Goal: Transaction & Acquisition: Purchase product/service

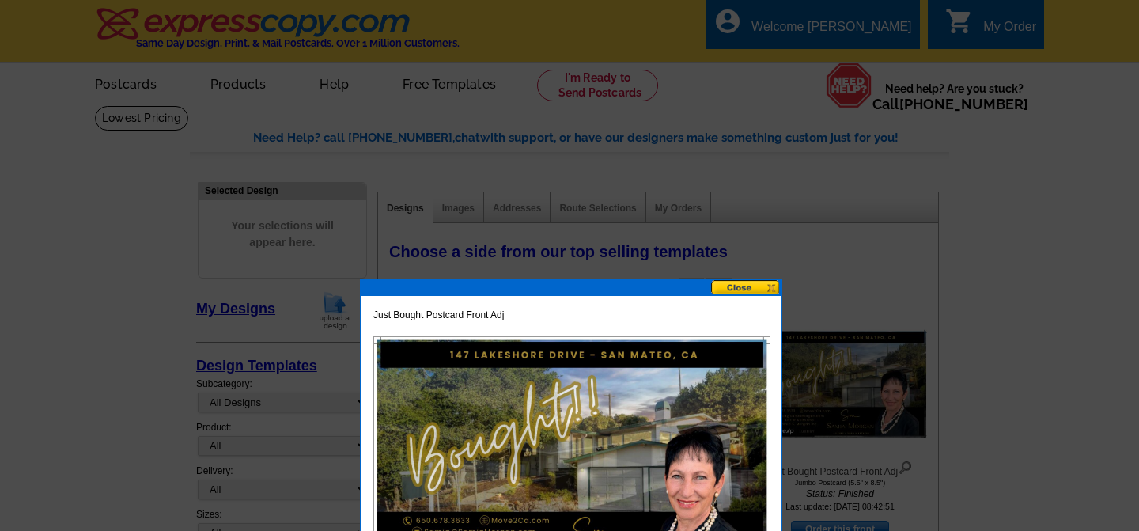
scroll to position [215, 0]
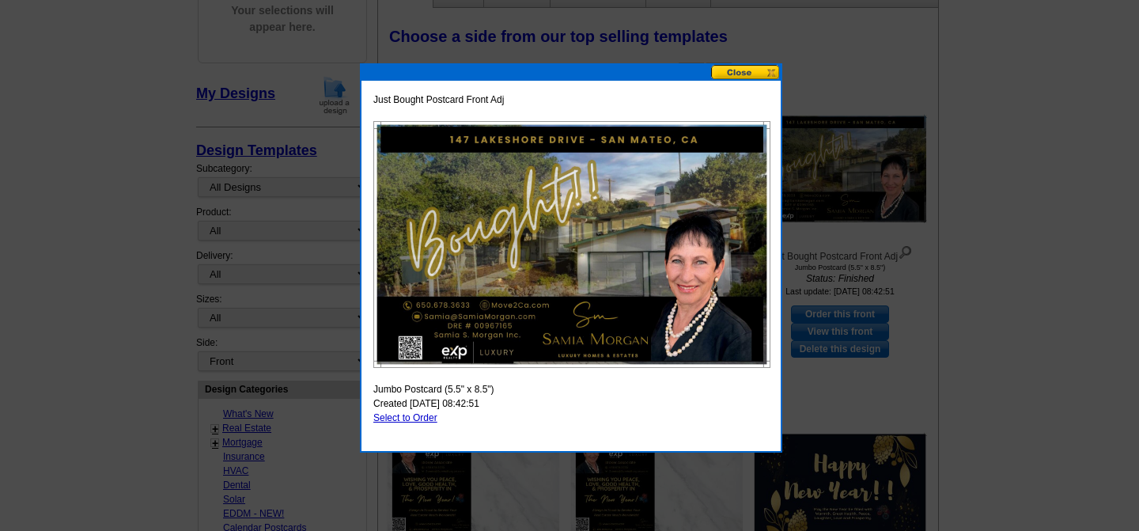
click at [766, 68] on button at bounding box center [746, 72] width 70 height 15
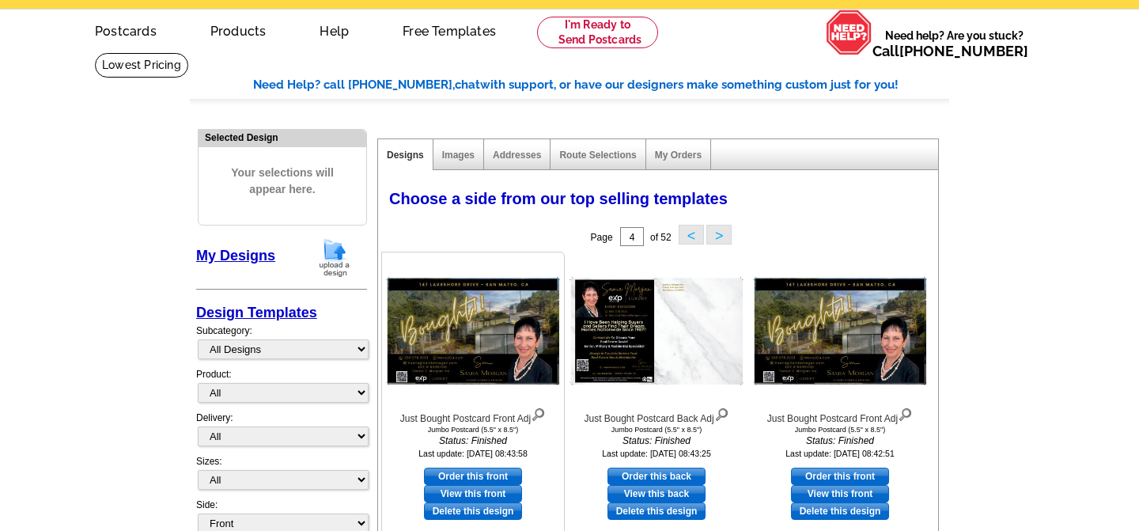
scroll to position [0, 0]
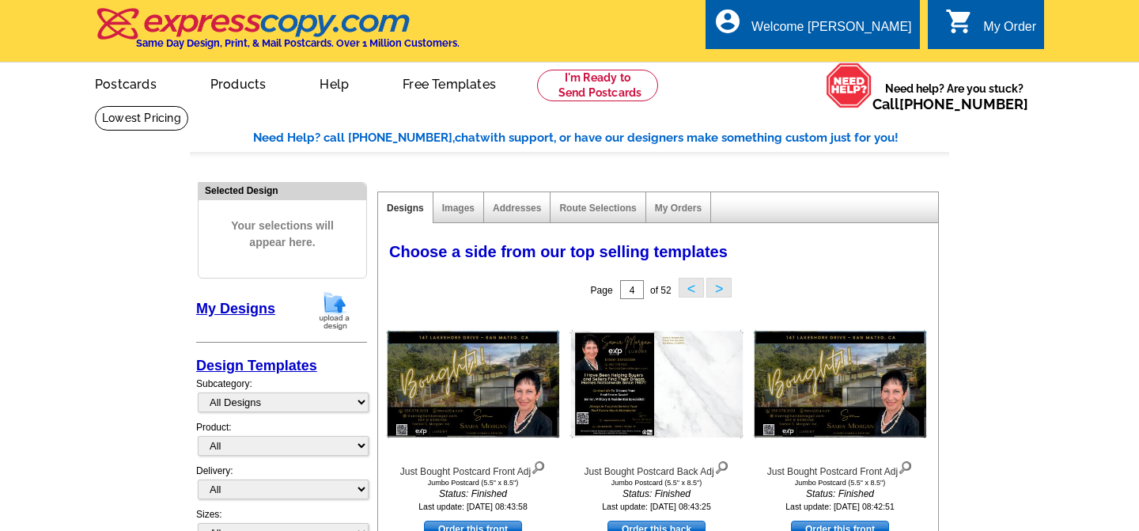
click at [337, 301] on img at bounding box center [334, 310] width 41 height 40
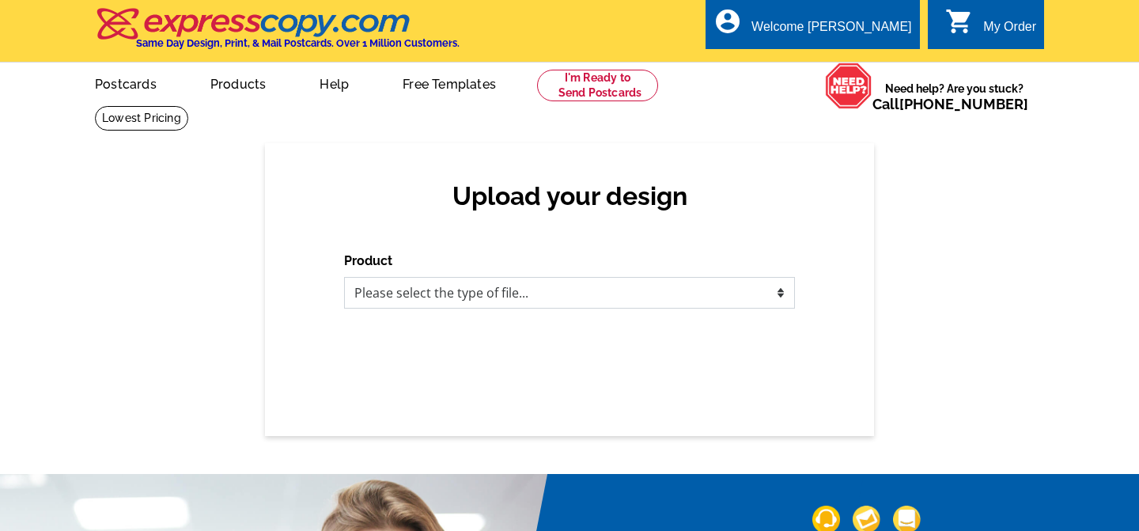
click at [452, 301] on select "Please select the type of file... Postcards Business Cards Letters and flyers G…" at bounding box center [569, 293] width 451 height 32
select select "1"
click at [344, 277] on select "Please select the type of file... Postcards Business Cards Letters and flyers G…" at bounding box center [569, 293] width 451 height 32
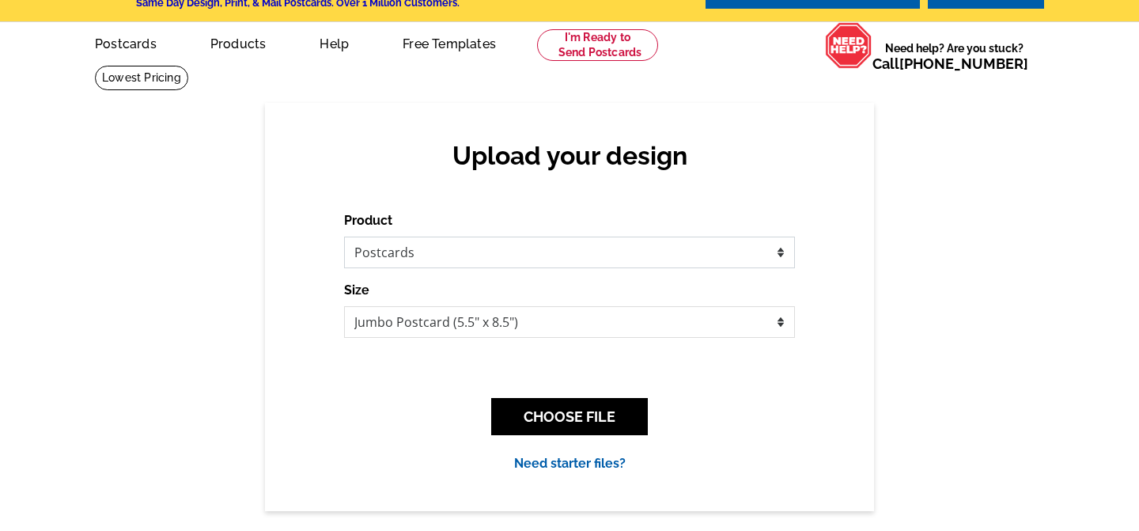
scroll to position [41, 0]
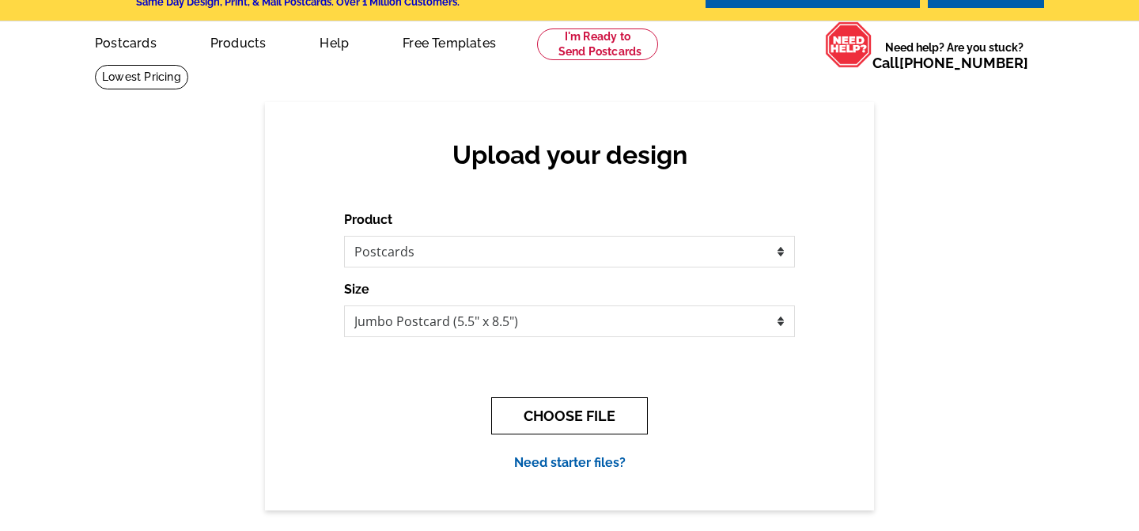
click at [532, 420] on button "CHOOSE FILE" at bounding box center [569, 415] width 157 height 37
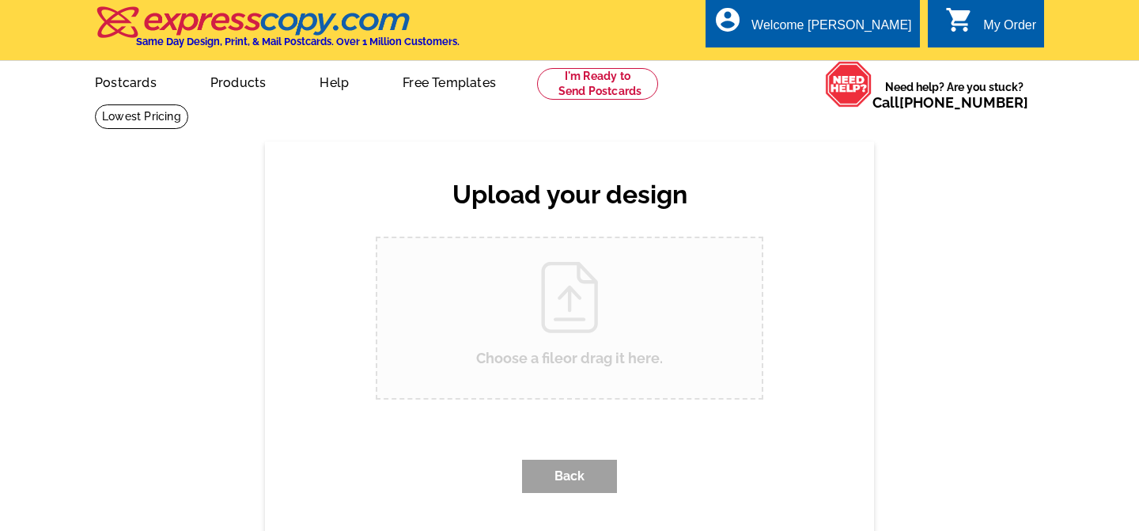
scroll to position [0, 0]
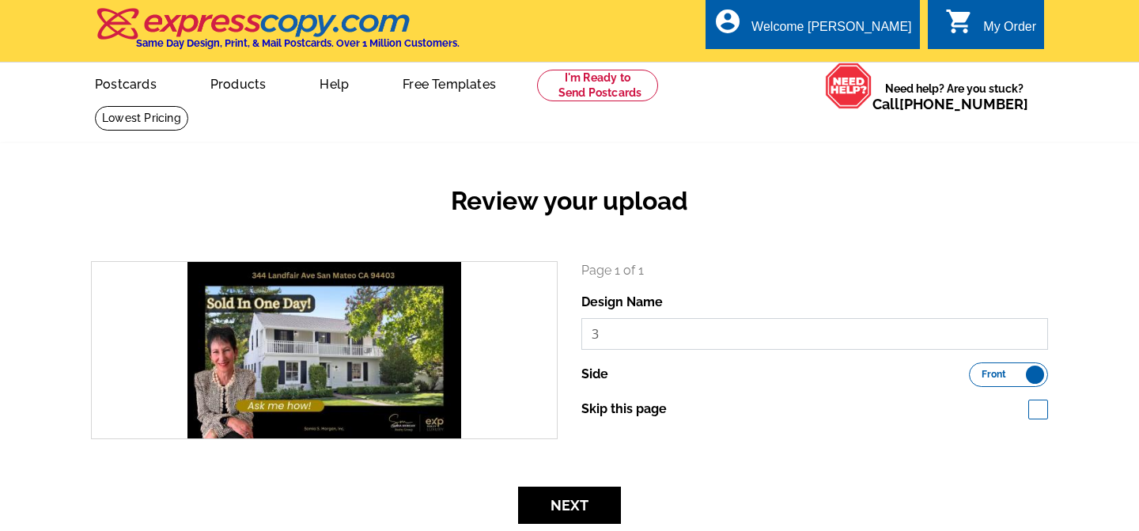
click at [677, 328] on input "3" at bounding box center [814, 334] width 467 height 32
type input "Turnsworth Front"
click at [595, 505] on button "Next" at bounding box center [569, 504] width 103 height 37
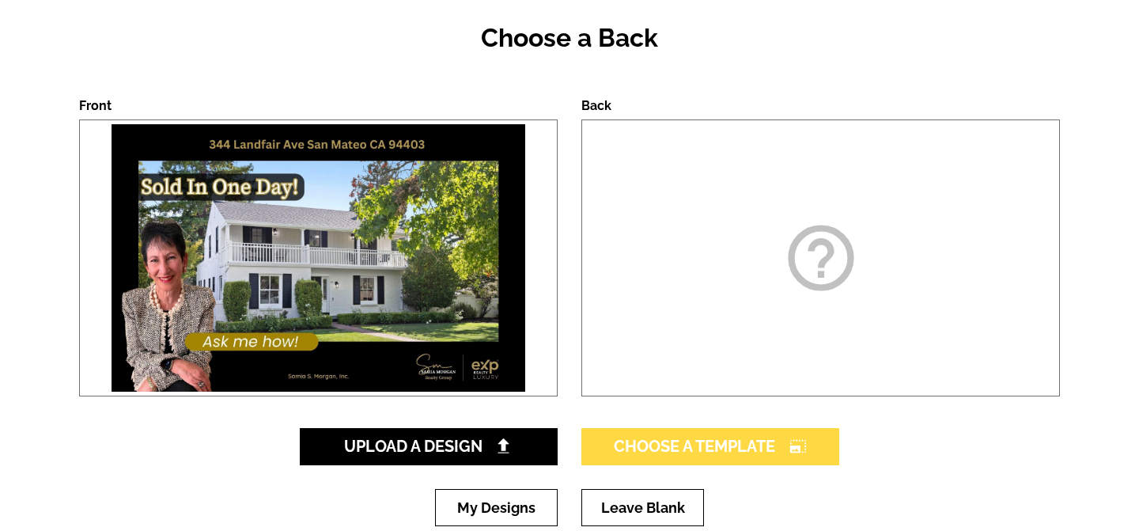
scroll to position [169, 0]
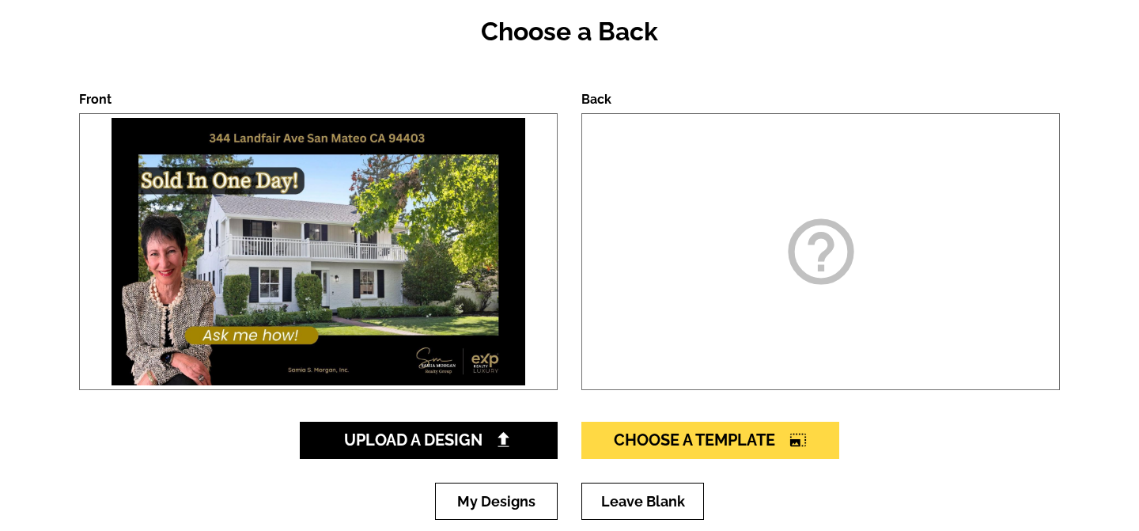
click at [785, 301] on div "help_outline" at bounding box center [820, 251] width 479 height 277
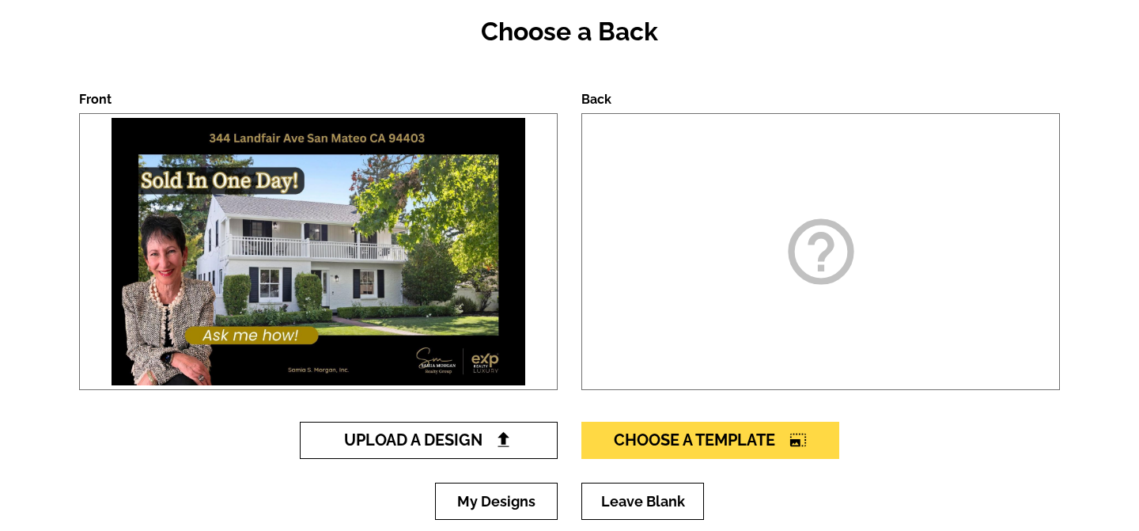
click at [475, 436] on span "Upload A Design" at bounding box center [429, 439] width 170 height 19
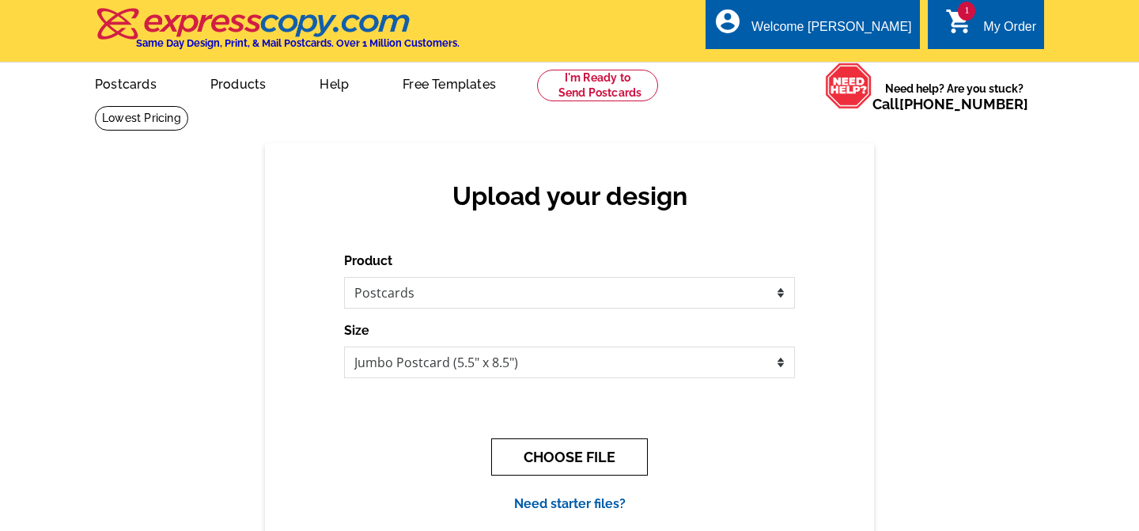
click at [581, 461] on button "CHOOSE FILE" at bounding box center [569, 456] width 157 height 37
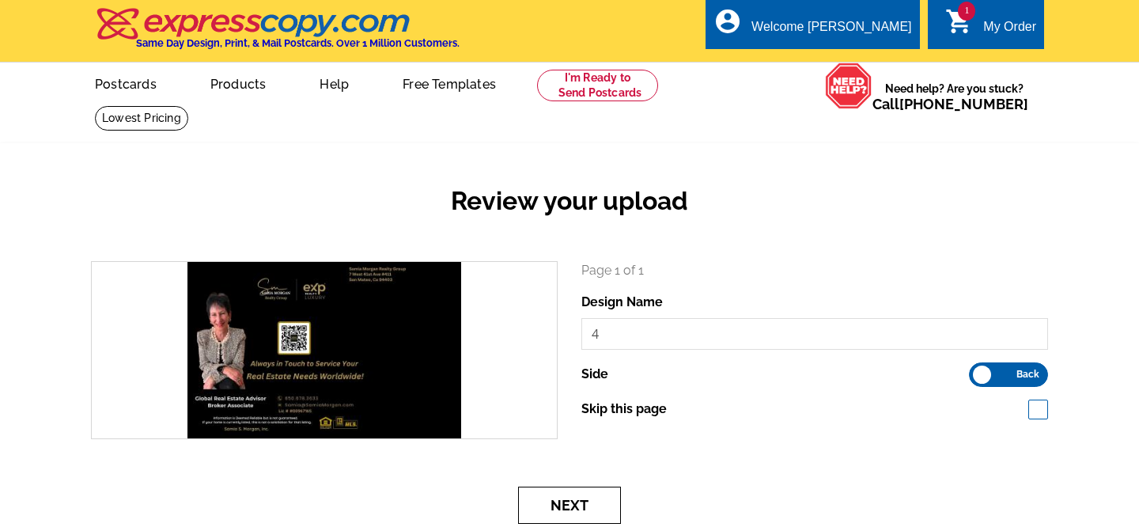
click at [588, 494] on button "Next" at bounding box center [569, 504] width 103 height 37
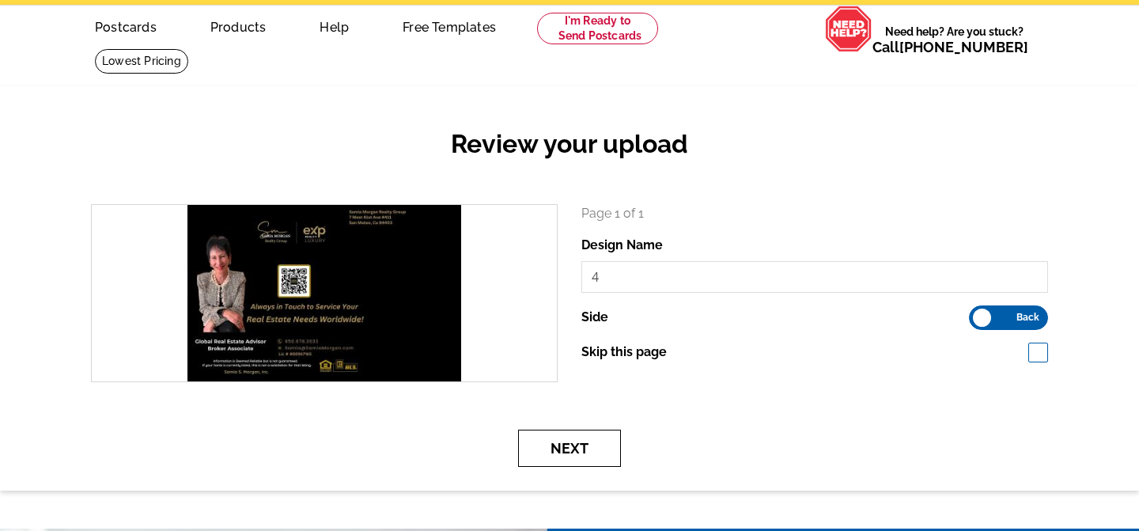
scroll to position [66, 0]
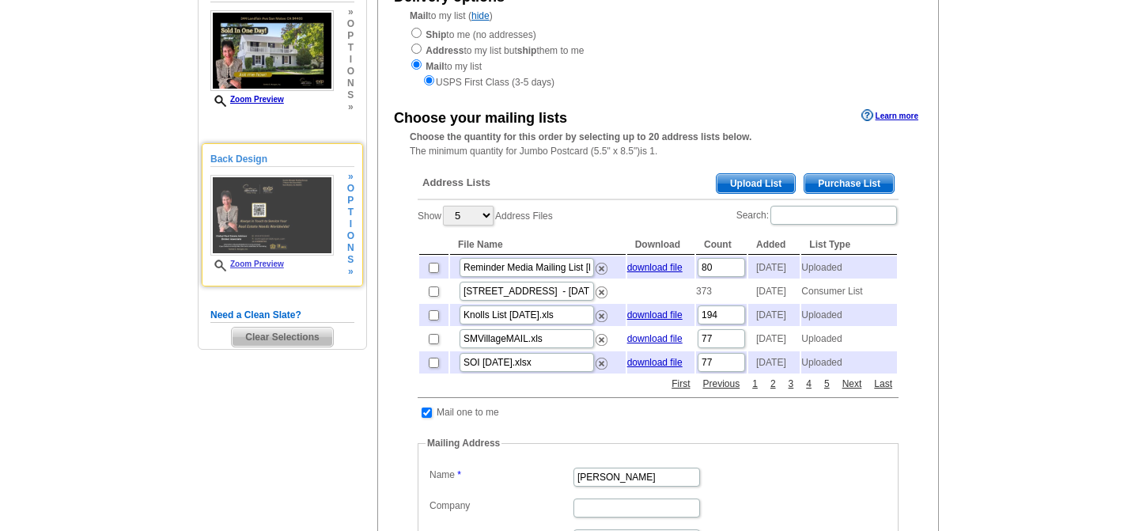
scroll to position [155, 0]
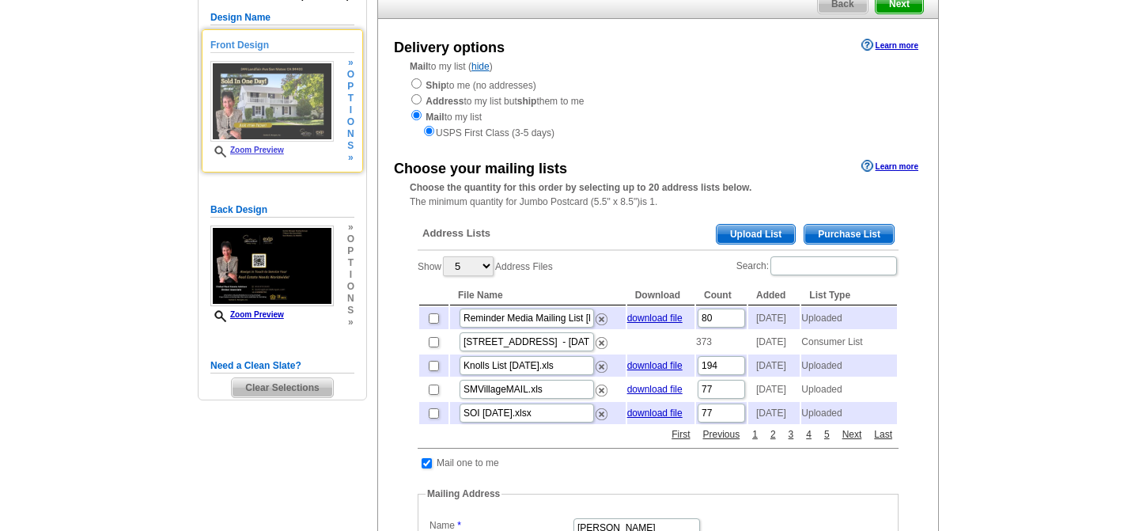
click at [282, 108] on img at bounding box center [271, 101] width 123 height 81
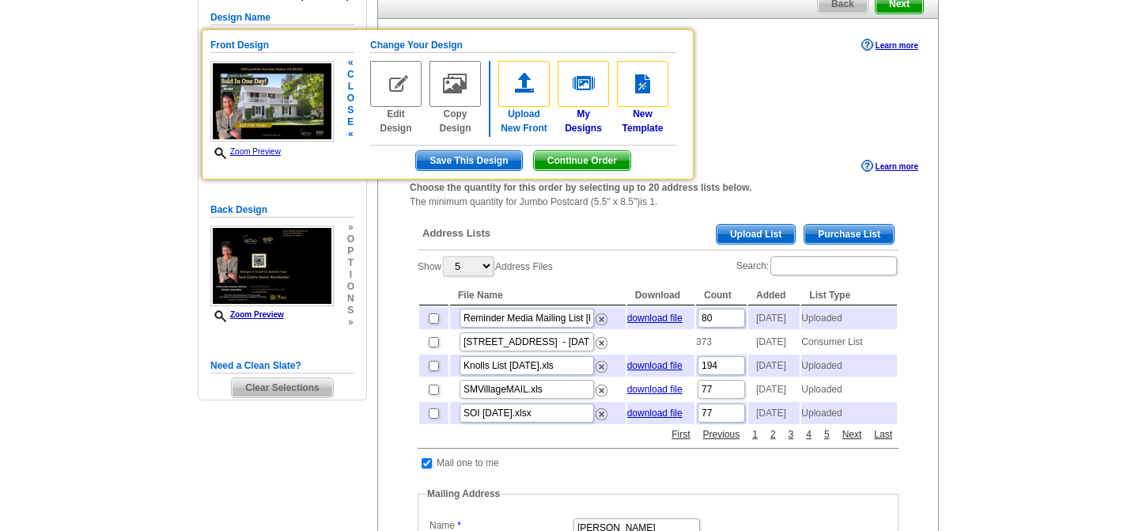
click at [524, 89] on img at bounding box center [523, 84] width 51 height 46
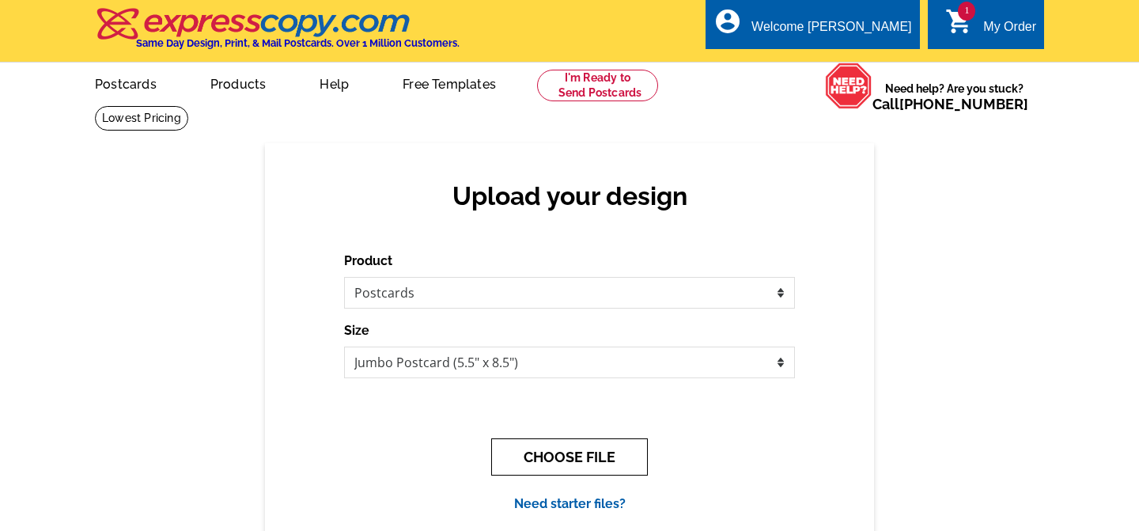
click at [576, 459] on button "CHOOSE FILE" at bounding box center [569, 456] width 157 height 37
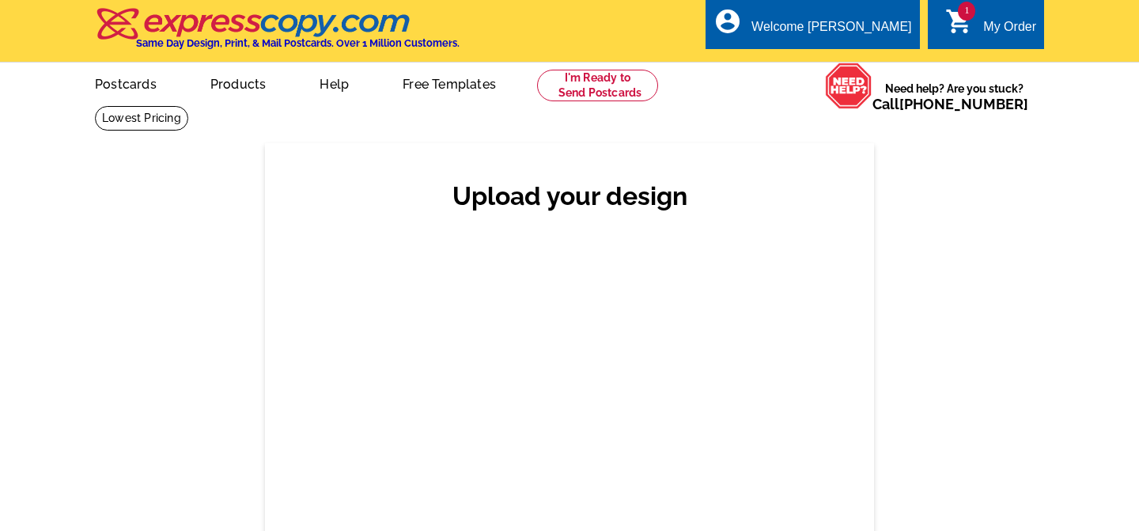
click at [576, 459] on div "Back" at bounding box center [570, 477] width 388 height 59
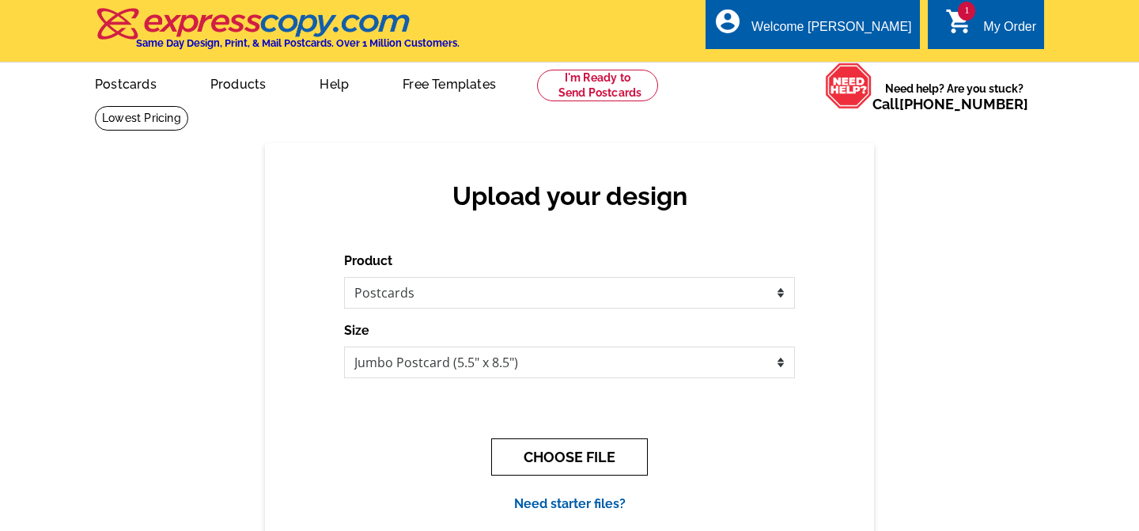
click at [576, 459] on button "CHOOSE FILE" at bounding box center [569, 456] width 157 height 37
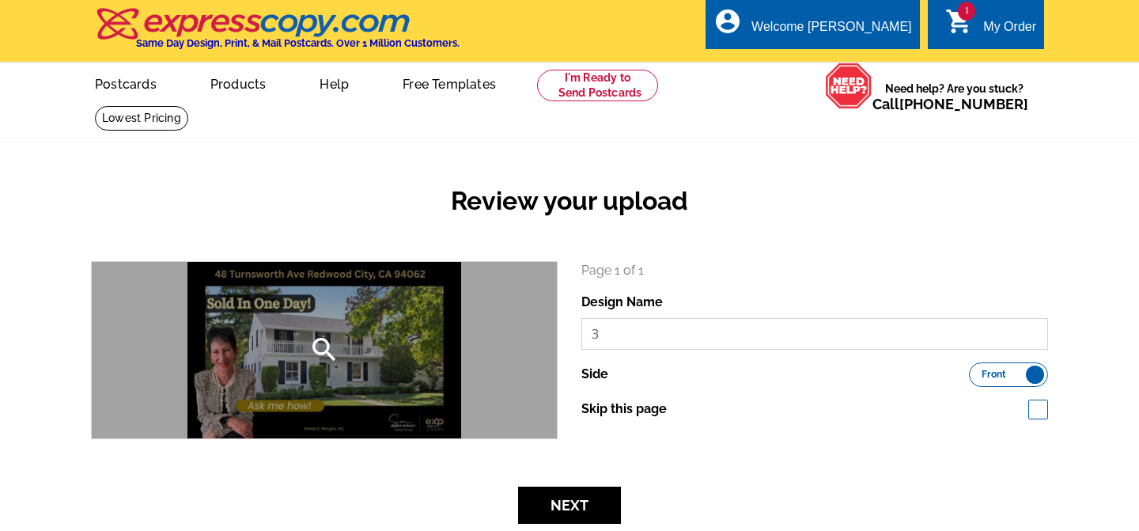
drag, startPoint x: 650, startPoint y: 328, endPoint x: 543, endPoint y: 328, distance: 106.8
click at [543, 328] on div "search Page 1 of 1 Design Name 3 Side Front Back" at bounding box center [569, 350] width 981 height 178
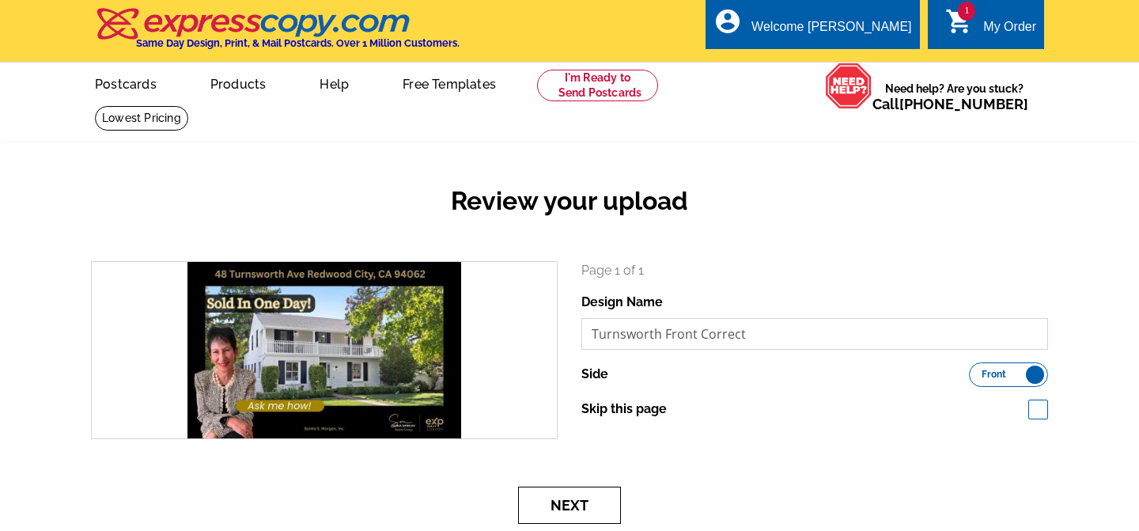
type input "Turnsworth Front Correct"
click at [585, 501] on button "Next" at bounding box center [569, 504] width 103 height 37
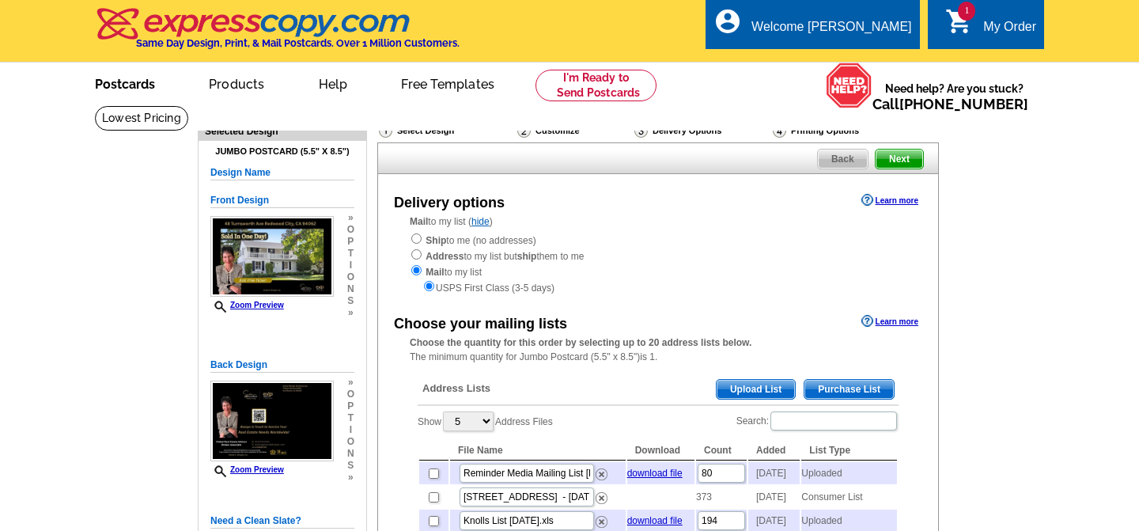
click at [154, 85] on link "Postcards" at bounding box center [125, 82] width 111 height 37
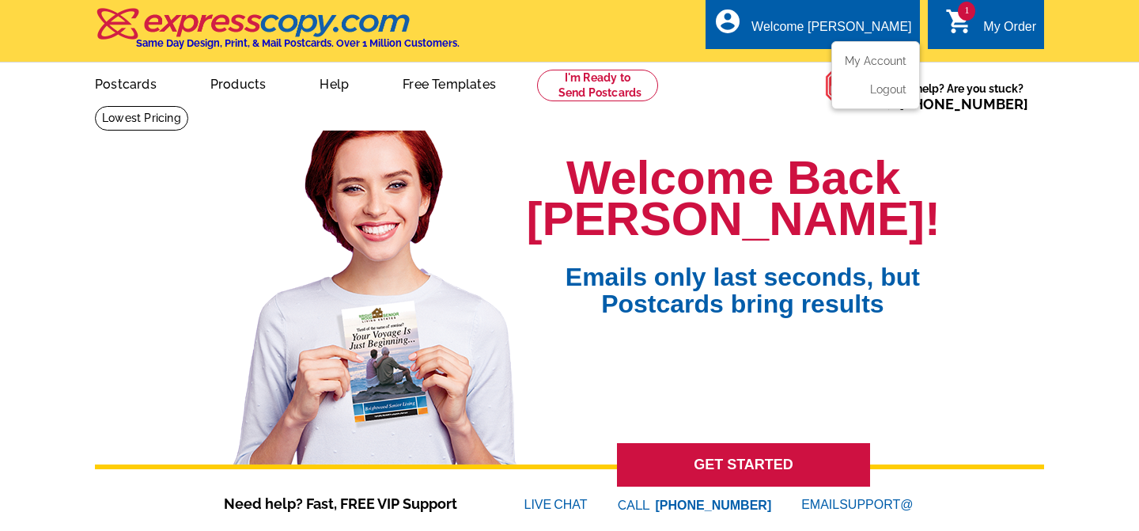
click at [843, 28] on div "Welcome [PERSON_NAME]" at bounding box center [831, 31] width 160 height 22
click at [878, 67] on li "My Account" at bounding box center [875, 65] width 85 height 21
click at [865, 59] on link "My Account" at bounding box center [872, 61] width 68 height 14
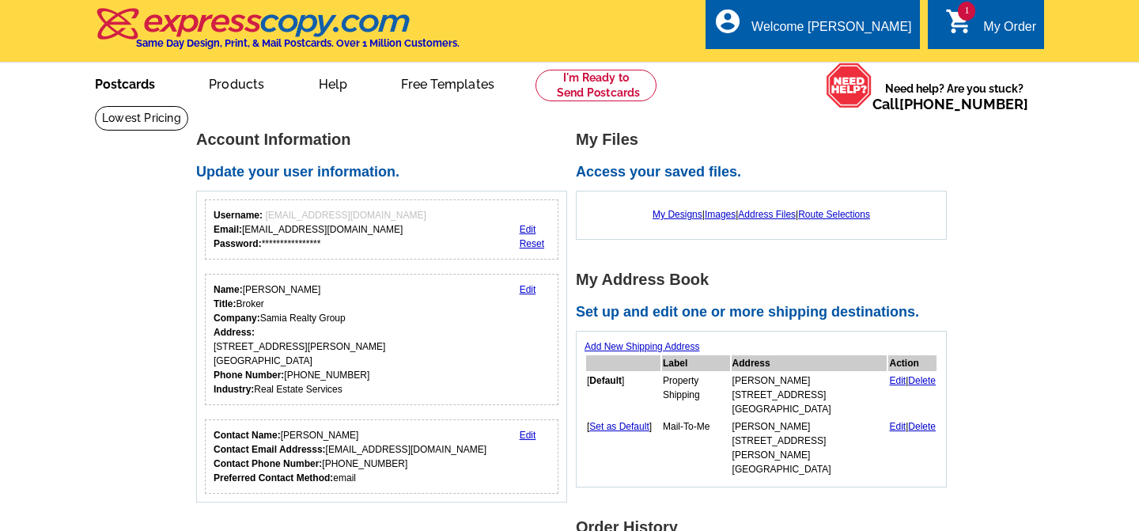
click at [132, 85] on link "Postcards" at bounding box center [125, 82] width 111 height 37
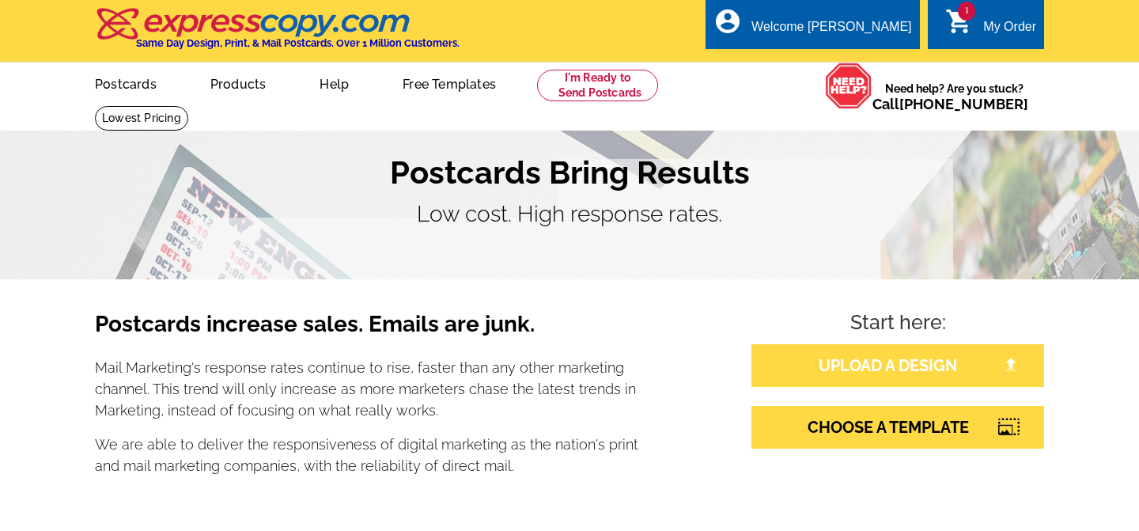
click at [907, 370] on link "UPLOAD A DESIGN" at bounding box center [897, 365] width 293 height 43
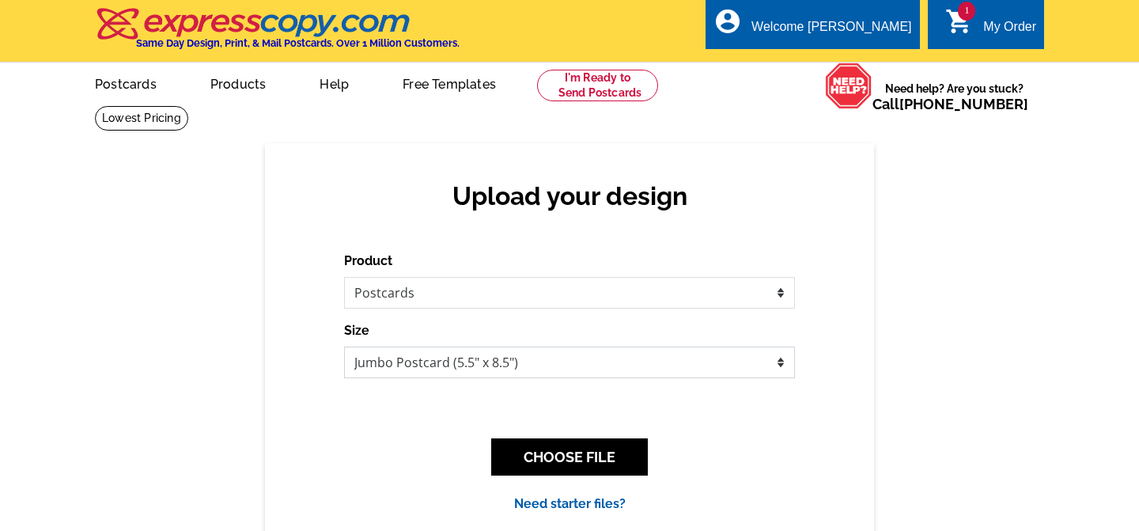
click at [722, 355] on select "Jumbo Postcard (5.5" x 8.5") Regular Postcard (4.25" x 5.6") Panoramic Postcard…" at bounding box center [569, 362] width 451 height 32
click at [770, 364] on select "Jumbo Postcard (5.5" x 8.5") Regular Postcard (4.25" x 5.6") Panoramic Postcard…" at bounding box center [569, 362] width 451 height 32
click at [616, 359] on select "Jumbo Postcard (5.5" x 8.5") Regular Postcard (4.25" x 5.6") Panoramic Postcard…" at bounding box center [569, 362] width 451 height 32
click at [344, 346] on select "Jumbo Postcard (5.5" x 8.5") Regular Postcard (4.25" x 5.6") Panoramic Postcard…" at bounding box center [569, 362] width 451 height 32
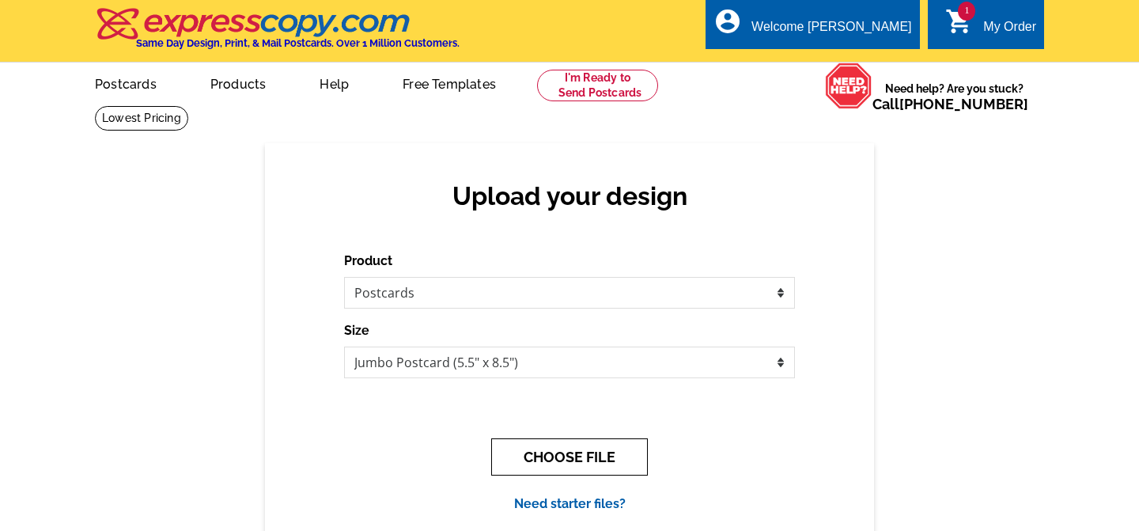
click at [611, 464] on button "CHOOSE FILE" at bounding box center [569, 456] width 157 height 37
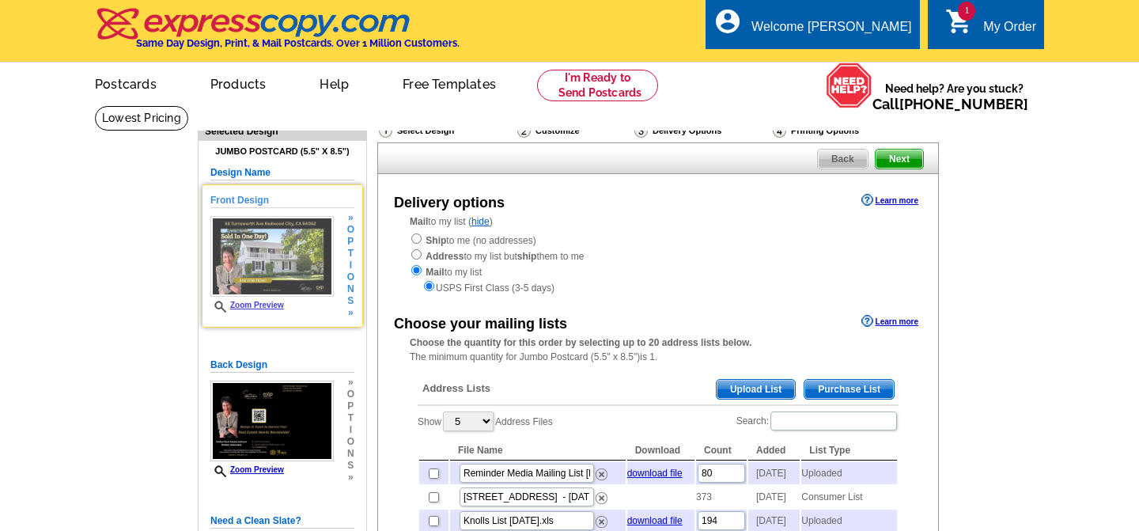
click at [278, 230] on img at bounding box center [271, 256] width 123 height 81
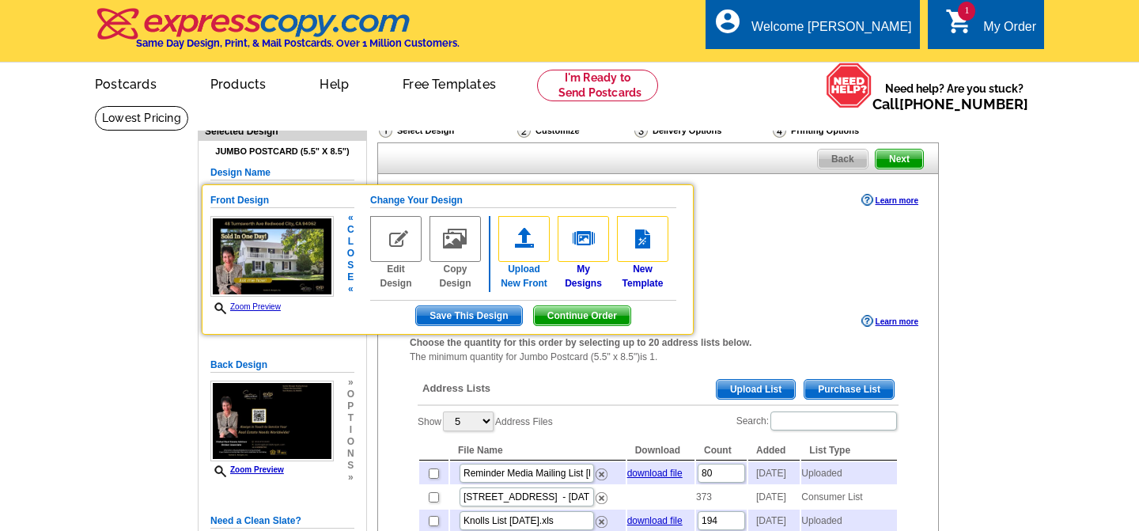
click at [521, 242] on img at bounding box center [523, 239] width 51 height 46
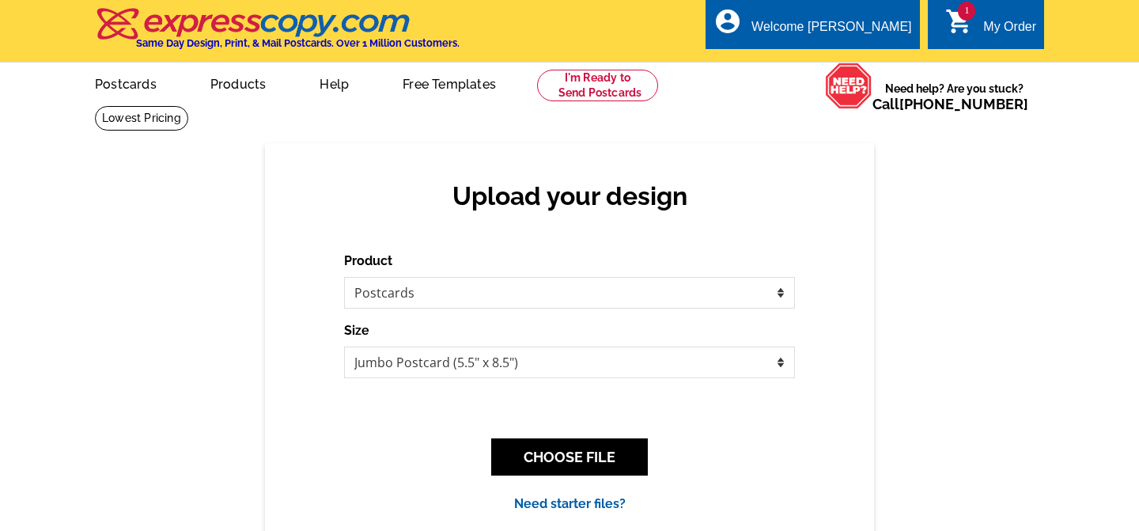
click at [985, 14] on div "1 shopping_cart My Order" at bounding box center [986, 24] width 116 height 50
click at [985, 37] on div "My Order" at bounding box center [1009, 31] width 53 height 22
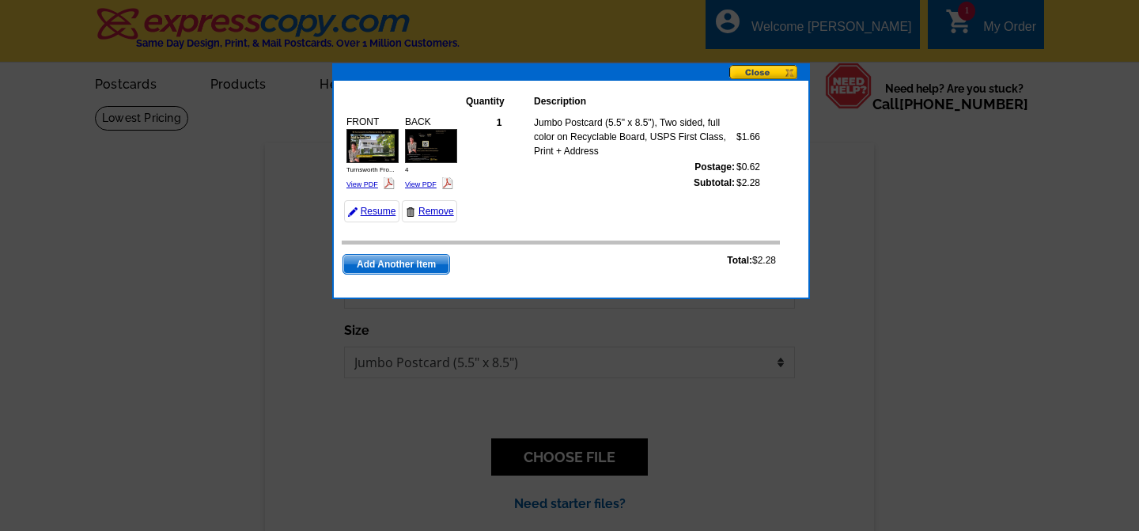
click at [376, 155] on img at bounding box center [372, 146] width 52 height 34
click at [379, 211] on link "Resume" at bounding box center [371, 211] width 55 height 22
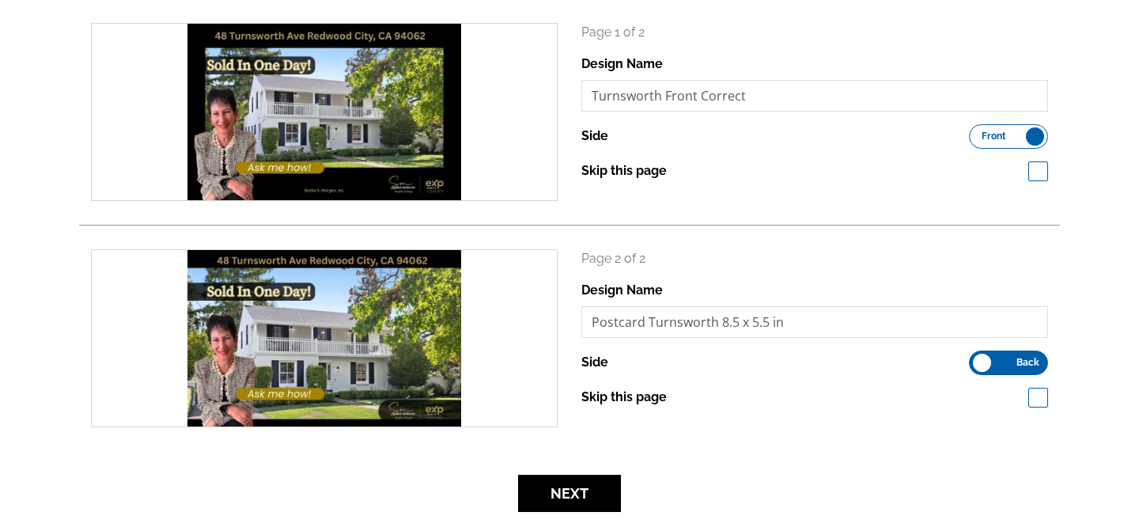
scroll to position [172, 0]
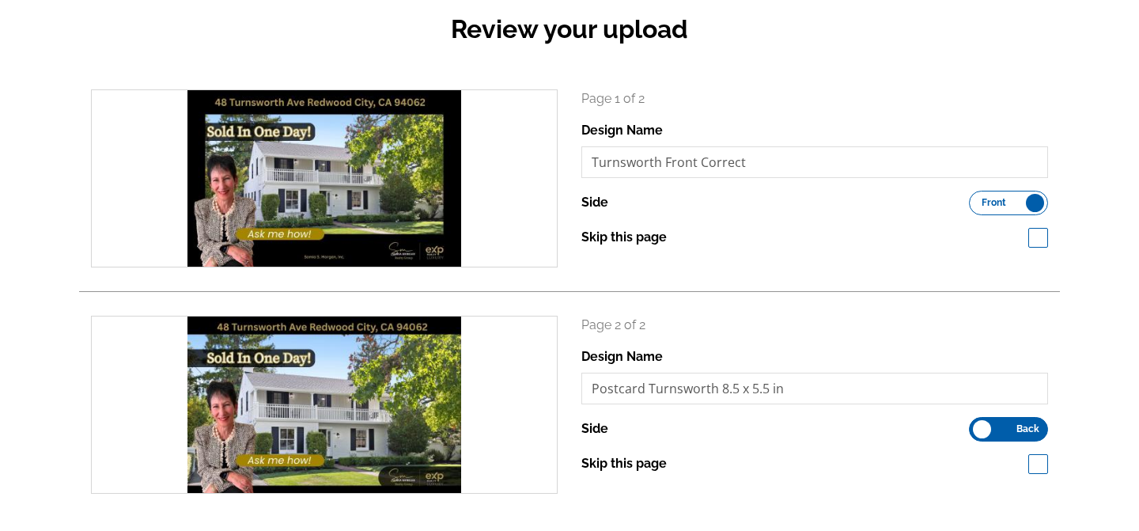
click at [1039, 206] on label "Front Back" at bounding box center [1008, 203] width 79 height 25
click at [977, 199] on input "Front Back" at bounding box center [977, 199] width 0 height 0
click at [642, 240] on label "Skip this page" at bounding box center [623, 237] width 85 height 19
click at [670, 240] on input "Skip this page" at bounding box center [675, 236] width 10 height 10
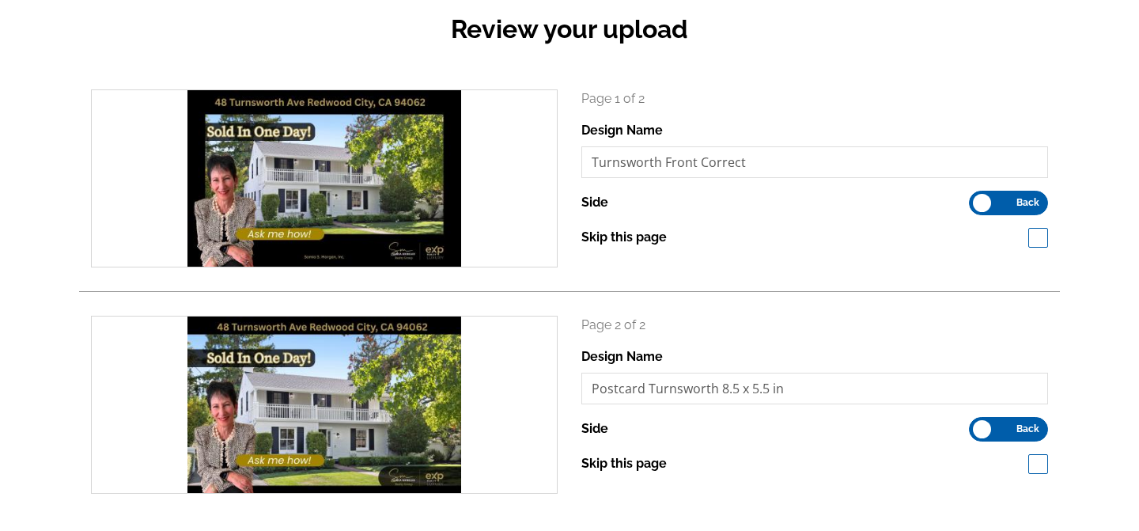
checkbox input "true"
click at [1012, 196] on label "Front Back" at bounding box center [1008, 203] width 79 height 25
click at [977, 199] on input "Front Back" at bounding box center [977, 199] width 0 height 0
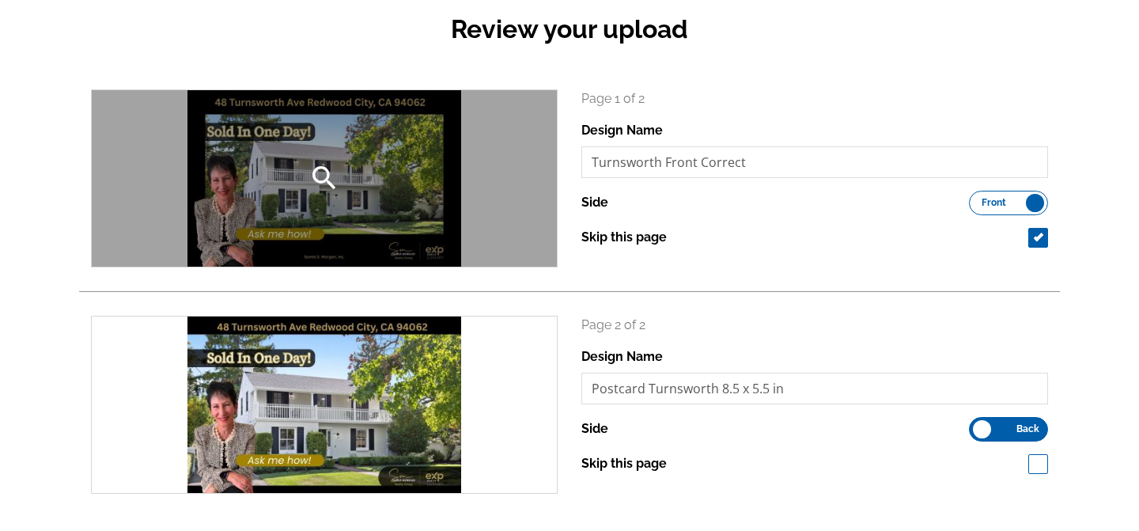
click at [281, 172] on div "search" at bounding box center [324, 178] width 465 height 176
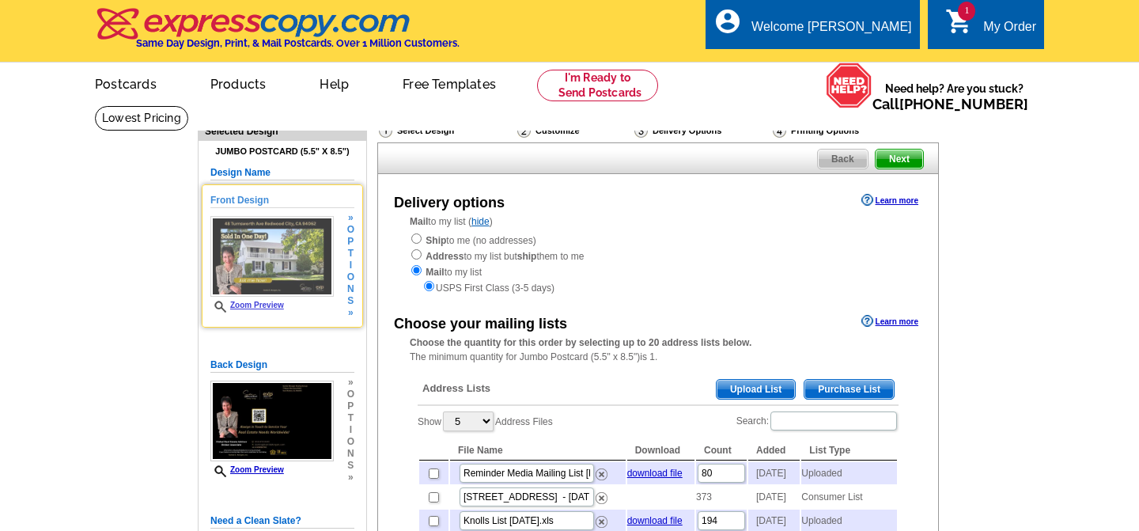
click at [300, 265] on img at bounding box center [271, 256] width 123 height 81
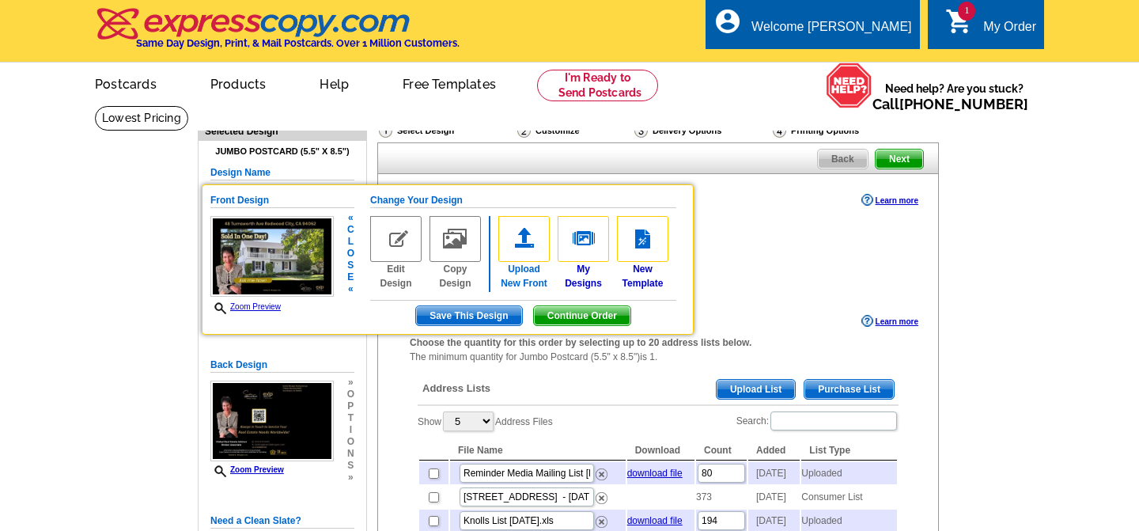
click at [526, 243] on img at bounding box center [523, 239] width 51 height 46
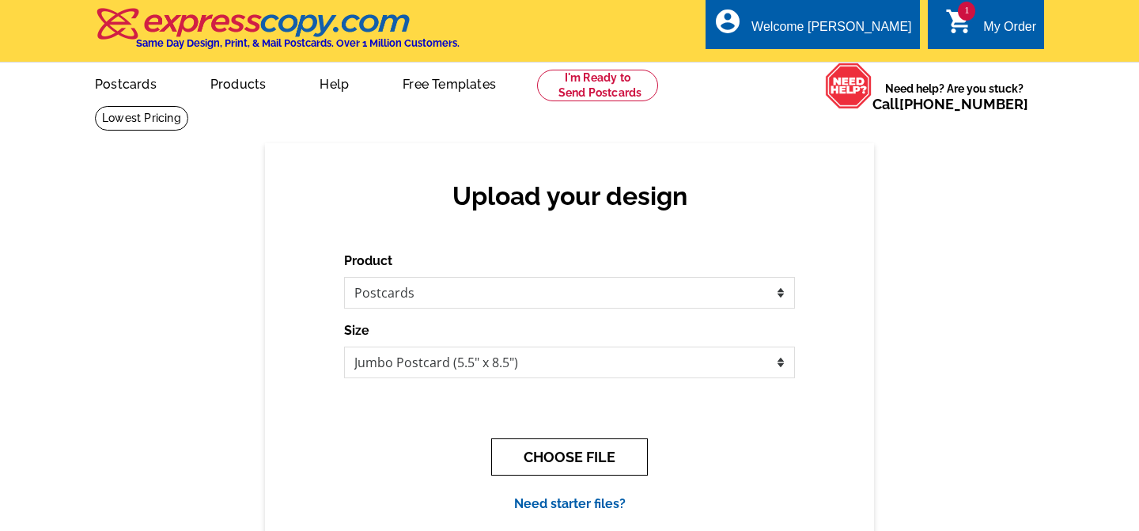
click at [607, 451] on button "CHOOSE FILE" at bounding box center [569, 456] width 157 height 37
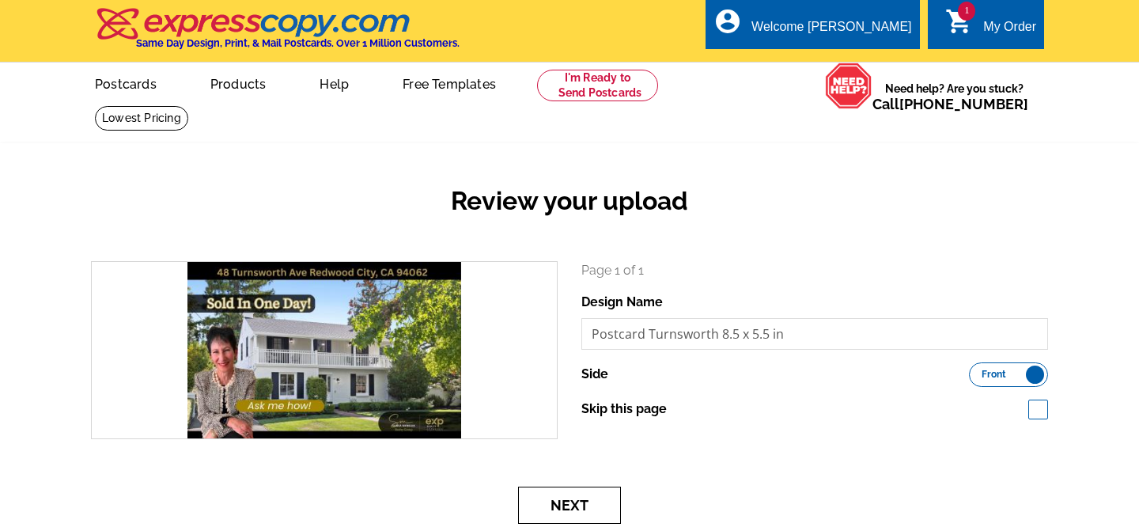
click at [585, 499] on button "Next" at bounding box center [569, 504] width 103 height 37
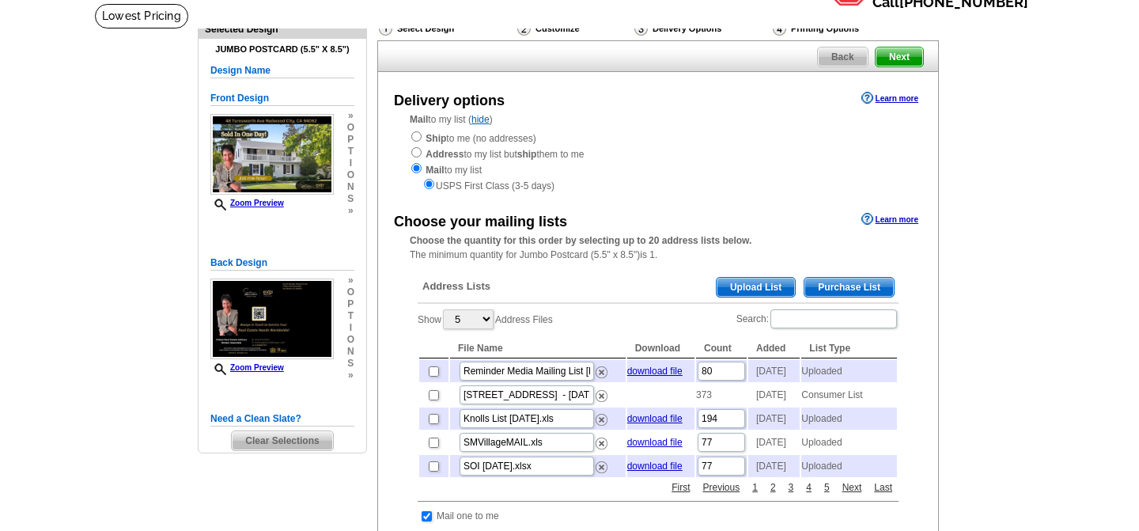
scroll to position [110, 0]
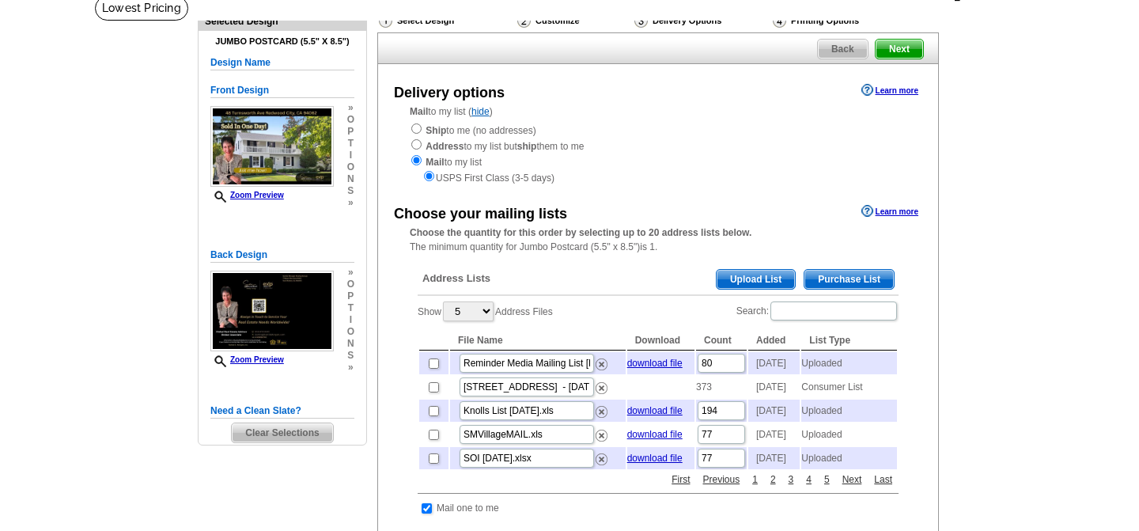
click at [854, 282] on span "Purchase List" at bounding box center [848, 279] width 89 height 19
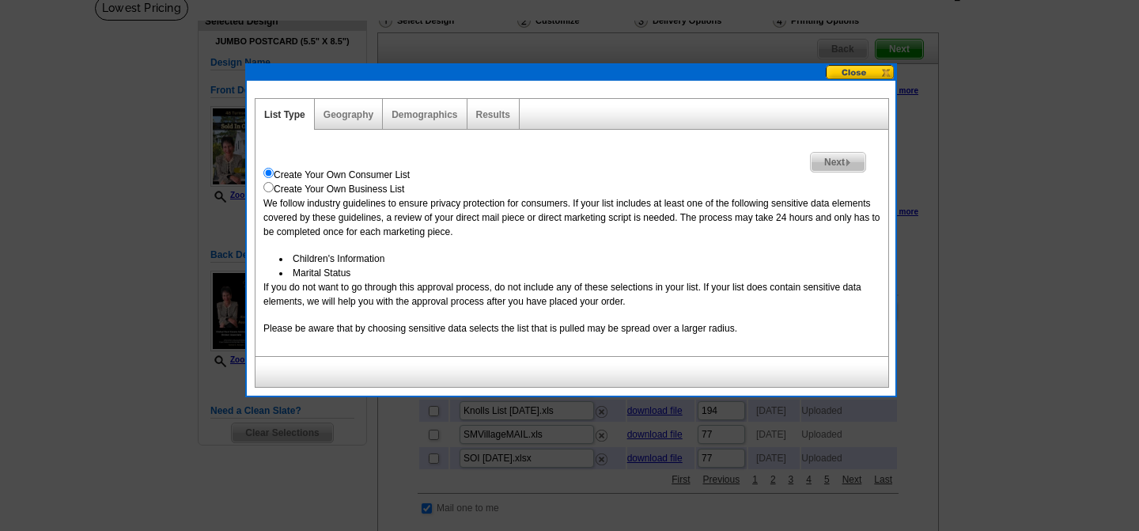
click at [346, 121] on div "Geography" at bounding box center [349, 114] width 68 height 31
click at [354, 110] on link "Geography" at bounding box center [349, 114] width 50 height 11
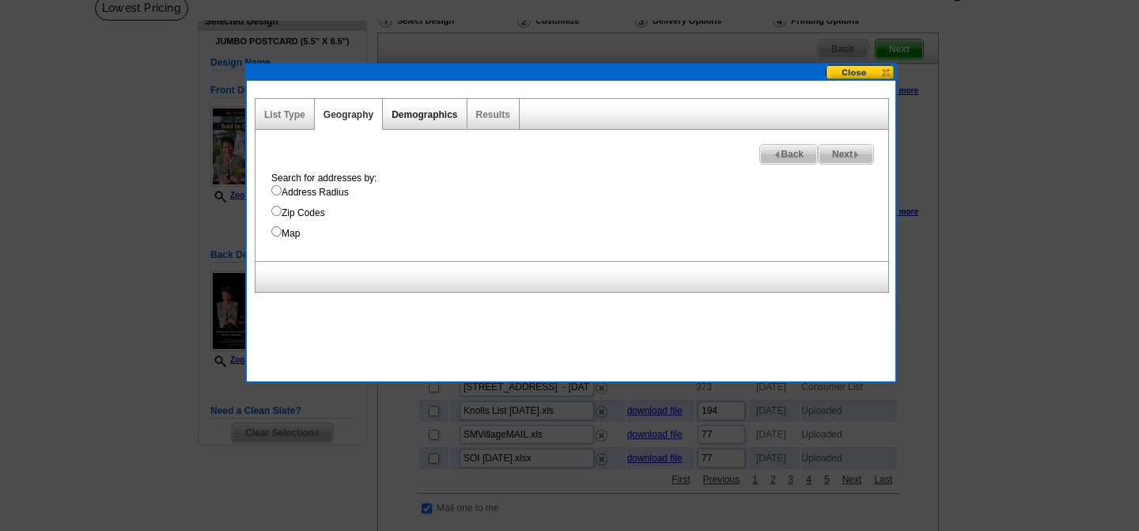
click at [439, 109] on link "Demographics" at bounding box center [425, 114] width 66 height 11
select select
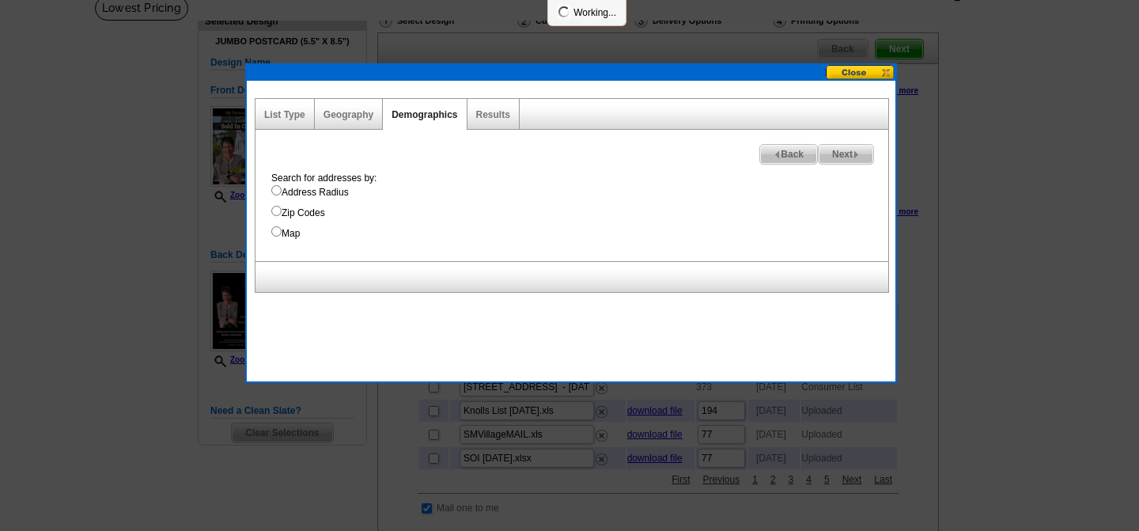
select select
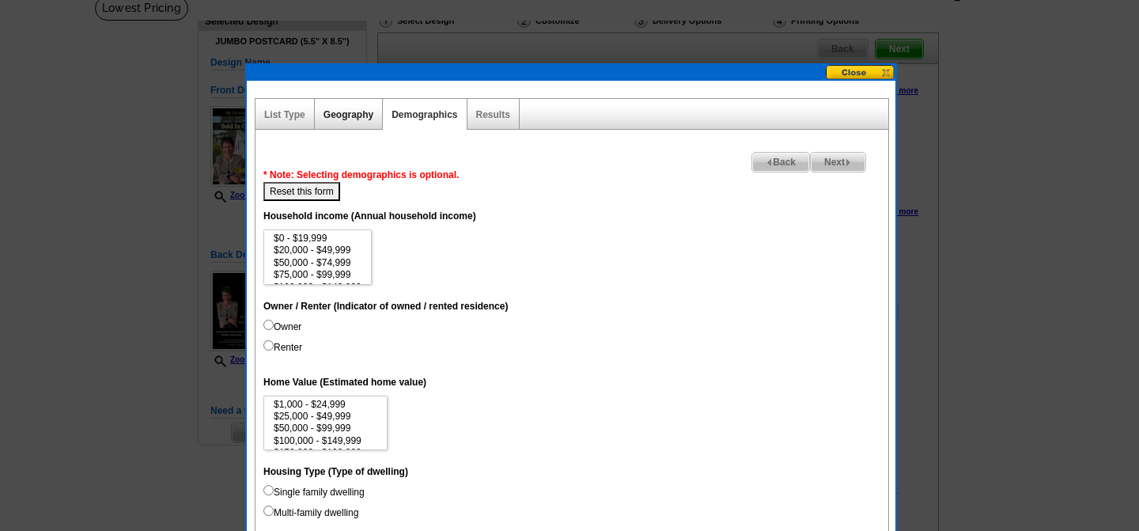
click at [341, 119] on link "Geography" at bounding box center [349, 114] width 50 height 11
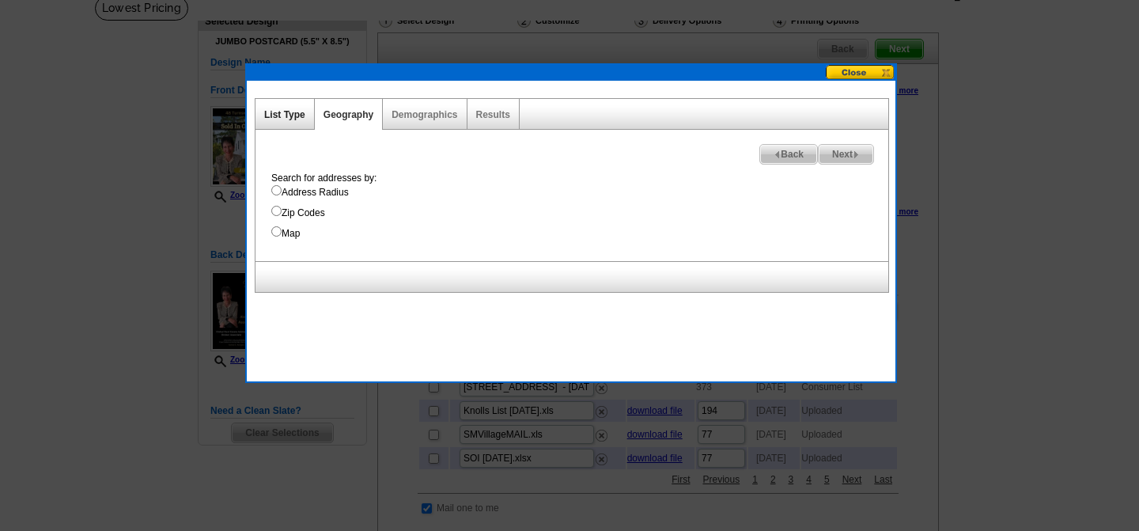
click at [292, 116] on link "List Type" at bounding box center [284, 114] width 41 height 11
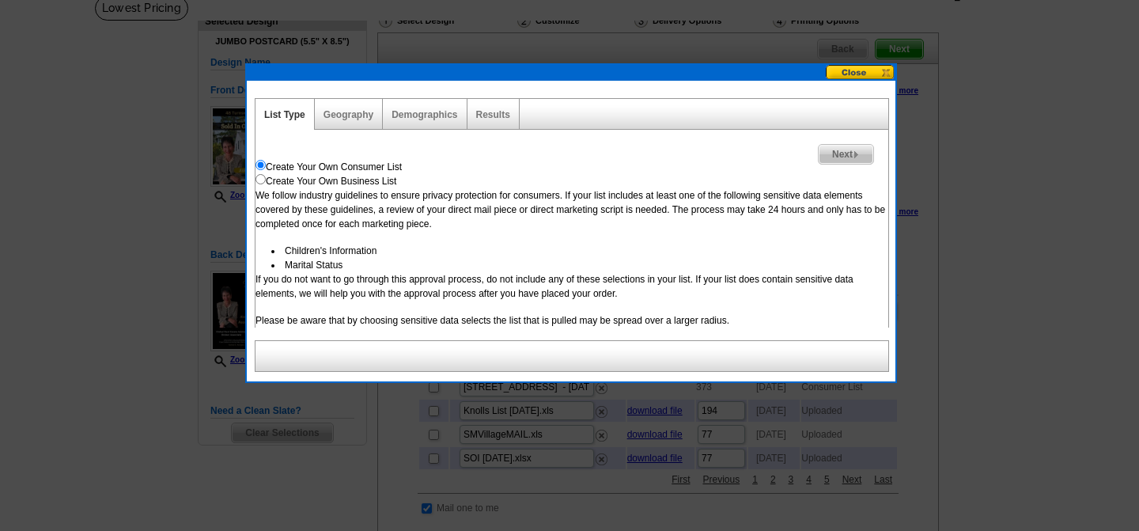
scroll to position [113, 0]
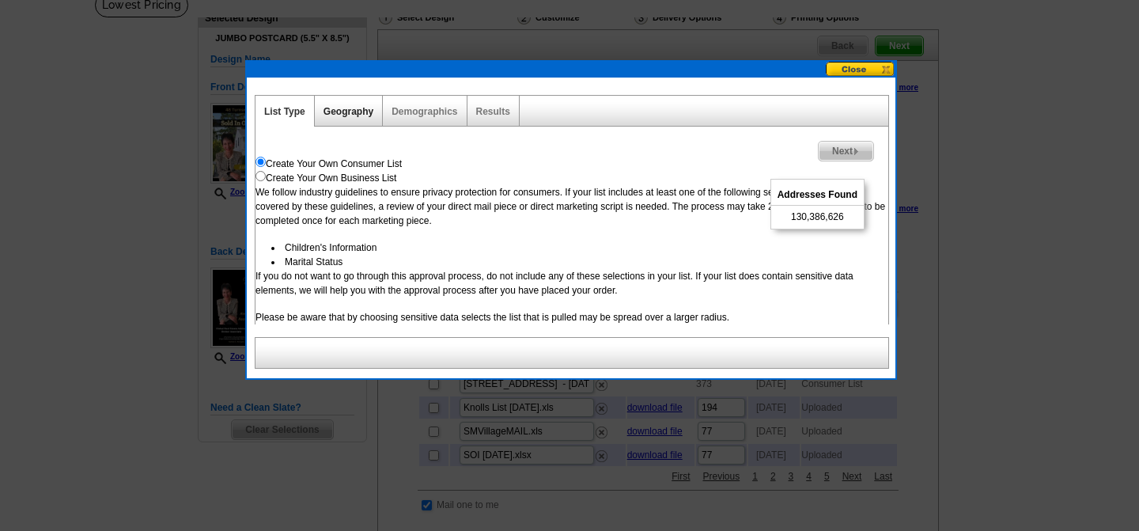
click at [360, 106] on link "Geography" at bounding box center [349, 111] width 50 height 11
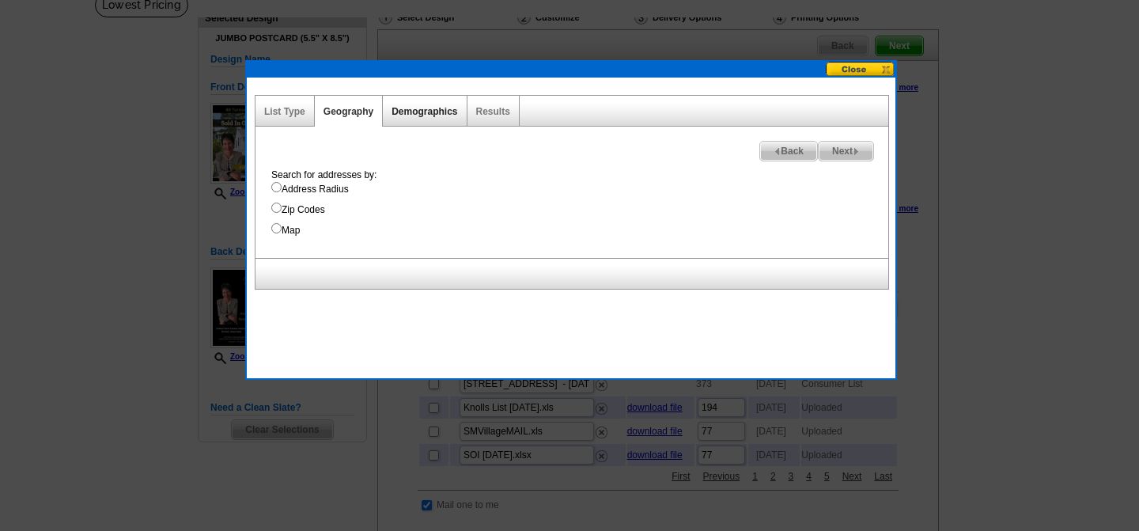
click at [434, 112] on link "Demographics" at bounding box center [425, 111] width 66 height 11
select select
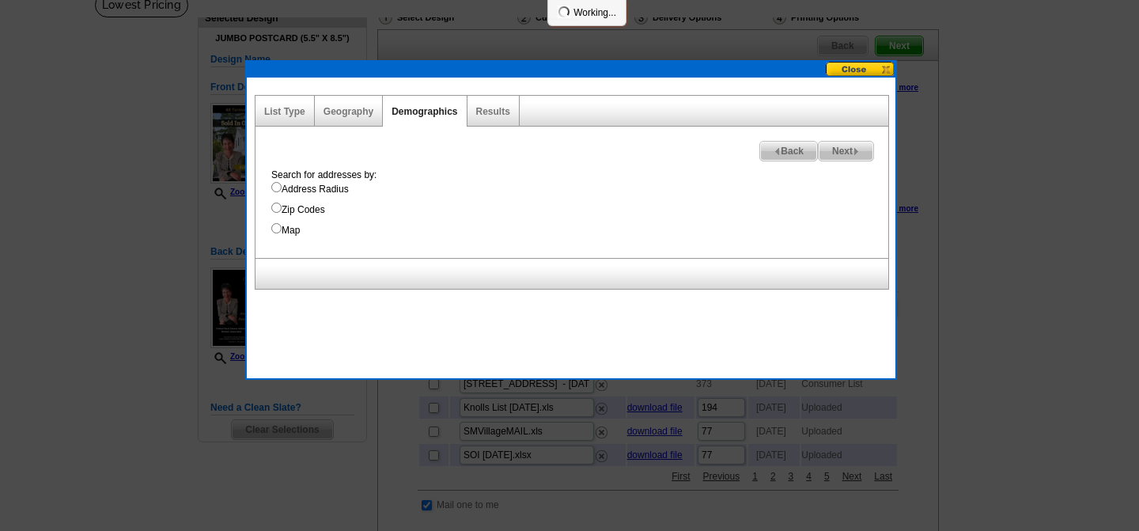
select select
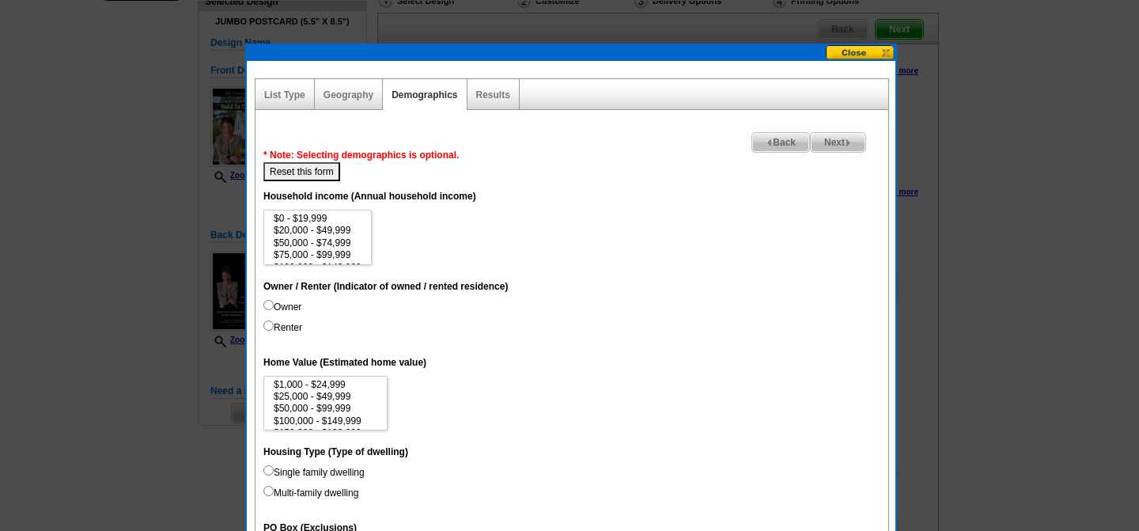
scroll to position [129, 0]
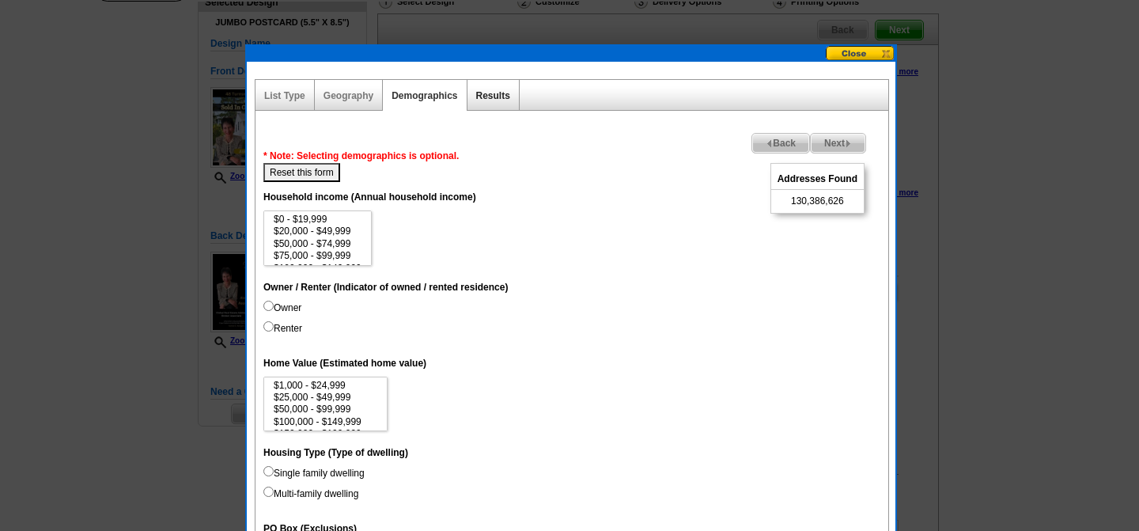
click at [492, 98] on link "Results" at bounding box center [493, 95] width 34 height 11
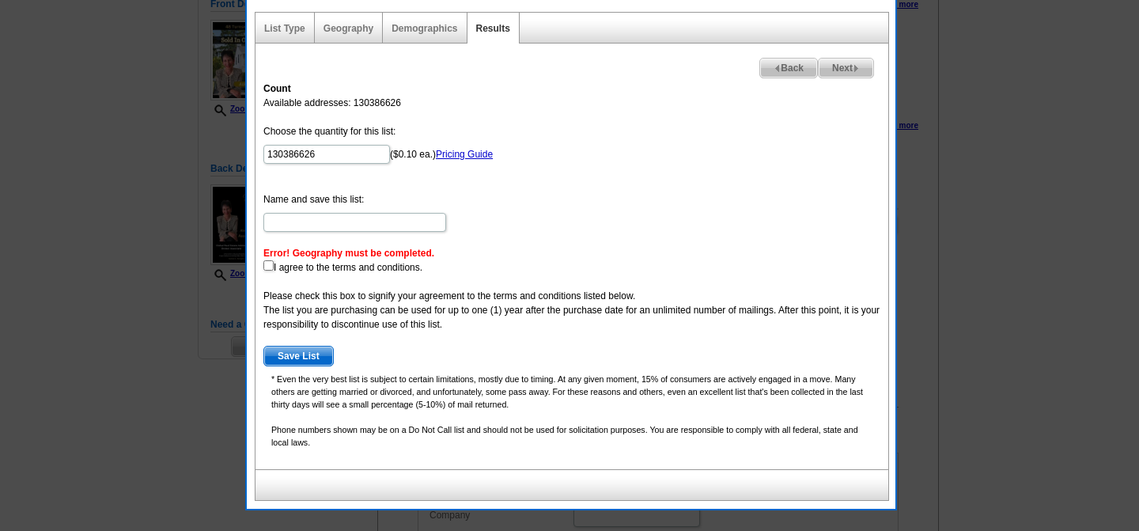
scroll to position [119, 0]
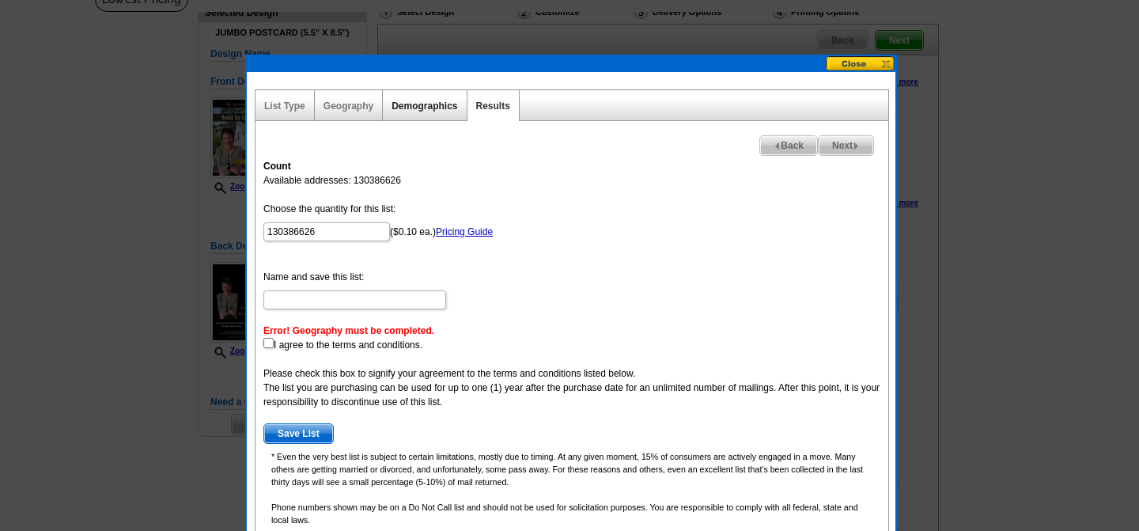
click at [410, 108] on link "Demographics" at bounding box center [425, 105] width 66 height 11
select select
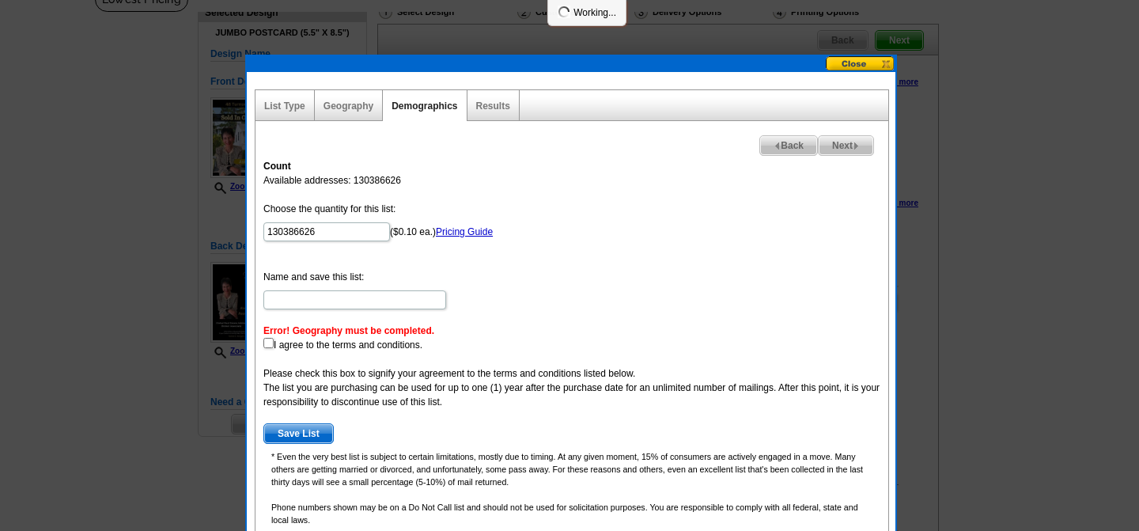
select select
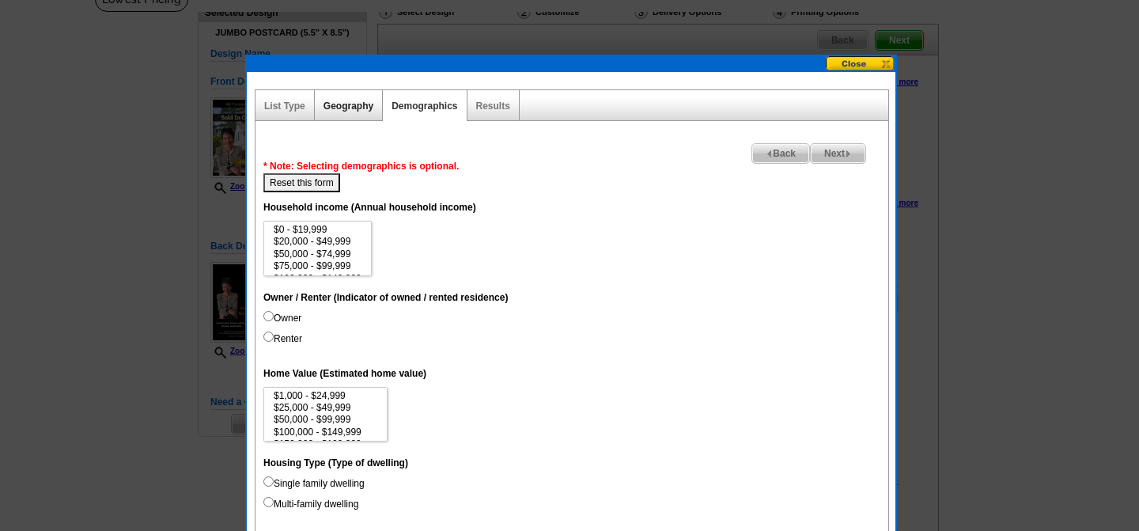
click at [353, 108] on link "Geography" at bounding box center [349, 105] width 50 height 11
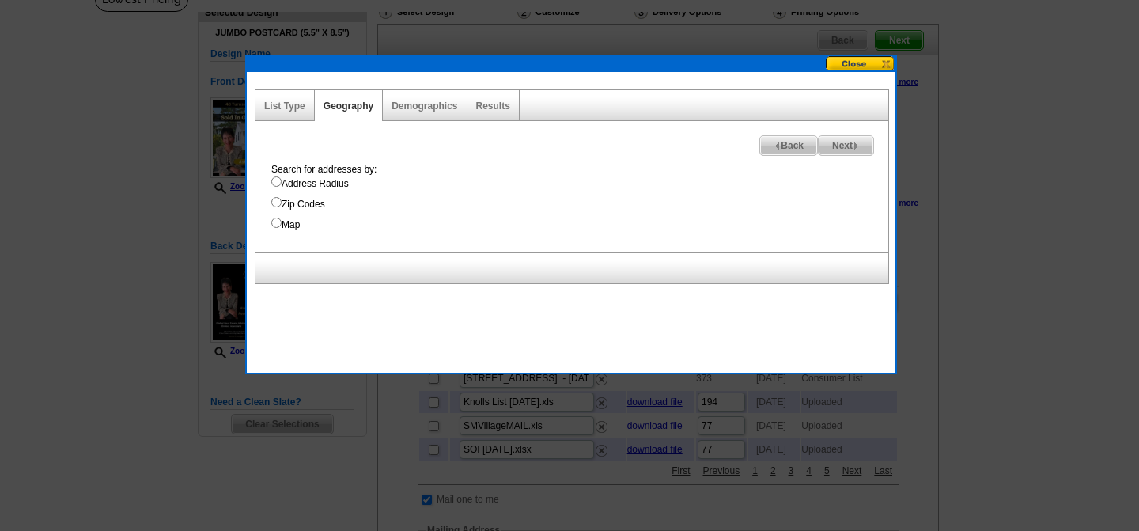
click at [277, 184] on input "Address Radius" at bounding box center [276, 181] width 10 height 10
radio input "true"
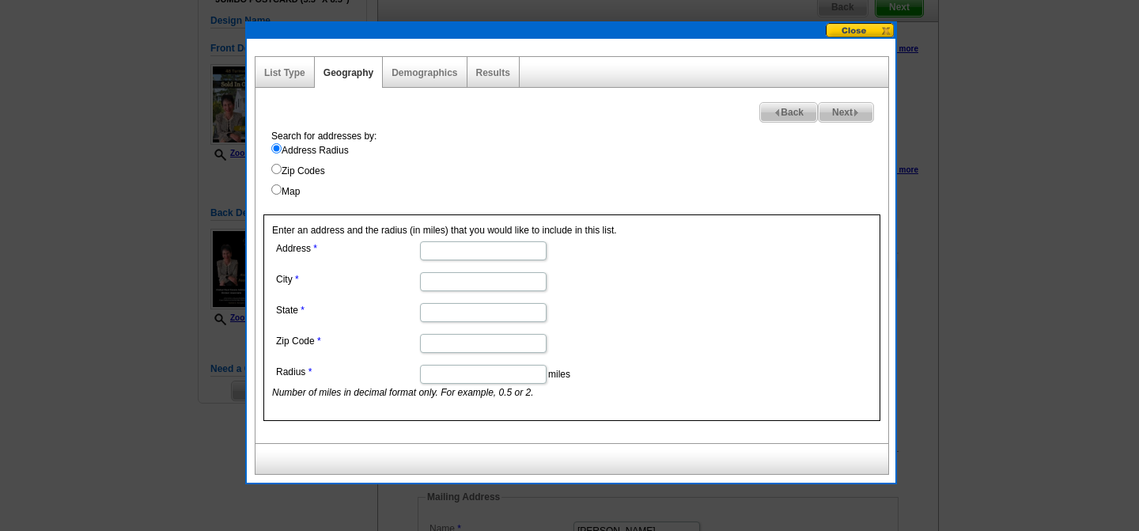
scroll to position [153, 0]
click at [469, 253] on input "Address" at bounding box center [483, 249] width 127 height 19
type input "48 Turnsworth Ave"
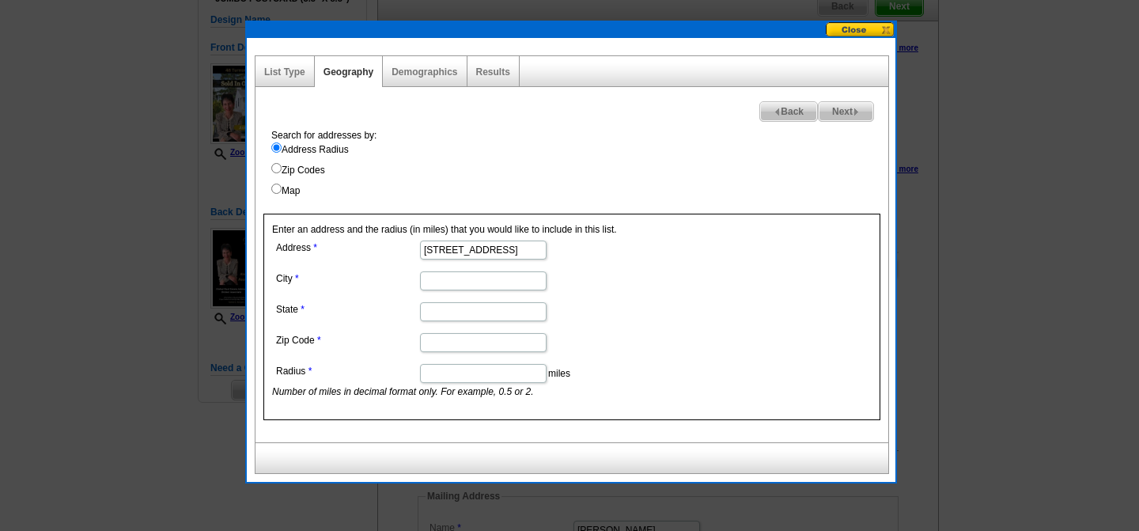
scroll to position [0, 0]
click at [482, 282] on input "City" at bounding box center [483, 280] width 127 height 19
type input "Redwood City"
click at [467, 306] on input "State" at bounding box center [483, 311] width 127 height 19
type input "CALIFORNIA"
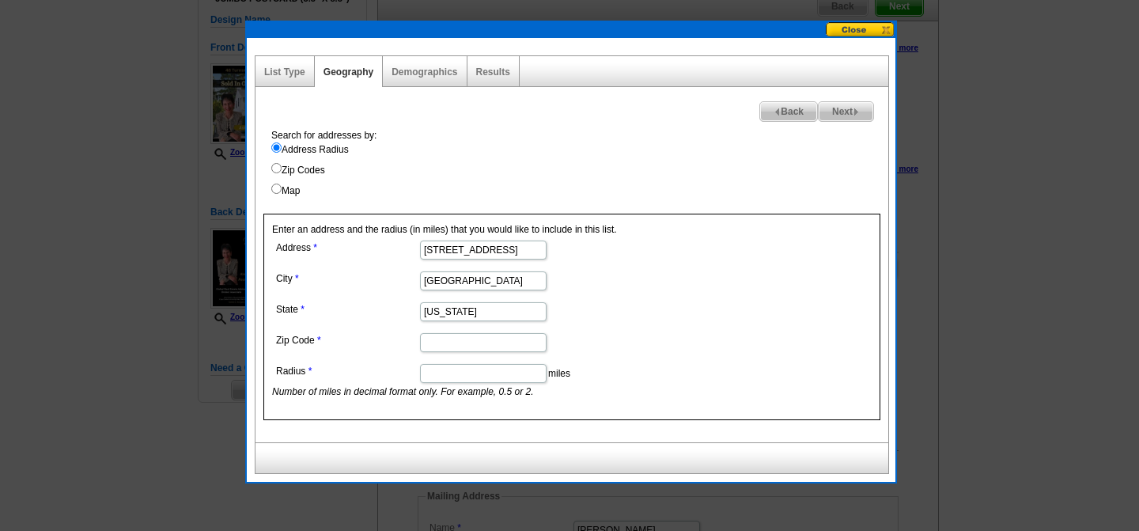
type input "94403"
click at [489, 376] on input "Radius" at bounding box center [483, 373] width 127 height 19
type input "0.5"
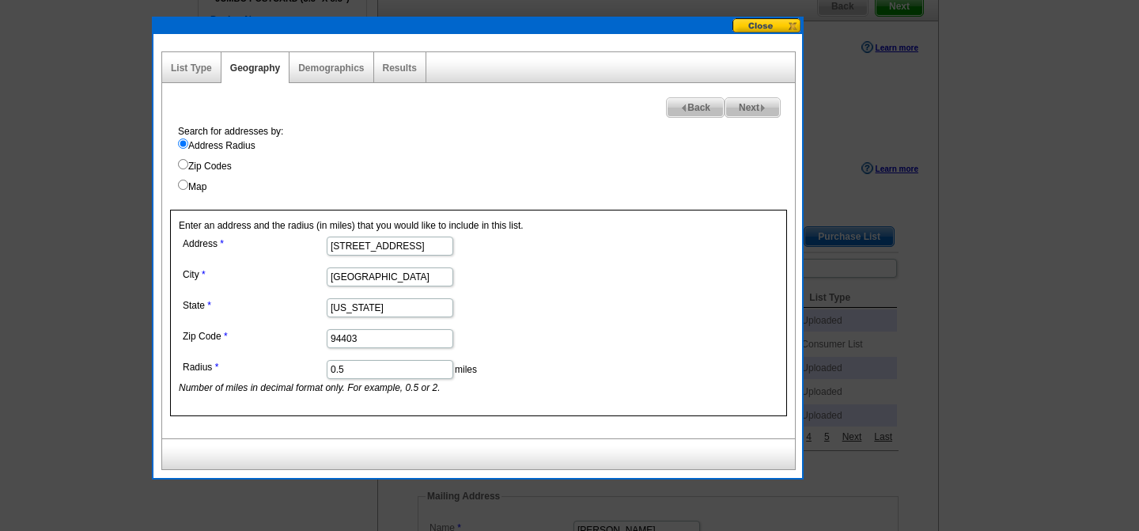
drag, startPoint x: 760, startPoint y: 27, endPoint x: 668, endPoint y: 23, distance: 92.6
click at [668, 23] on div at bounding box center [477, 26] width 649 height 16
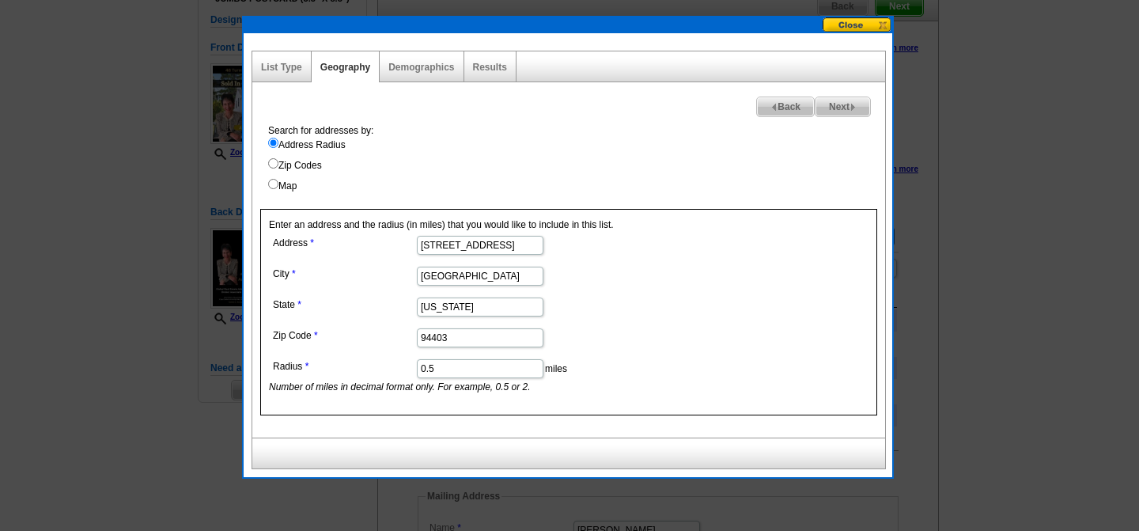
drag, startPoint x: 506, startPoint y: 30, endPoint x: 596, endPoint y: 29, distance: 89.4
click at [596, 29] on div at bounding box center [568, 25] width 649 height 16
click at [274, 67] on link "List Type" at bounding box center [281, 67] width 41 height 11
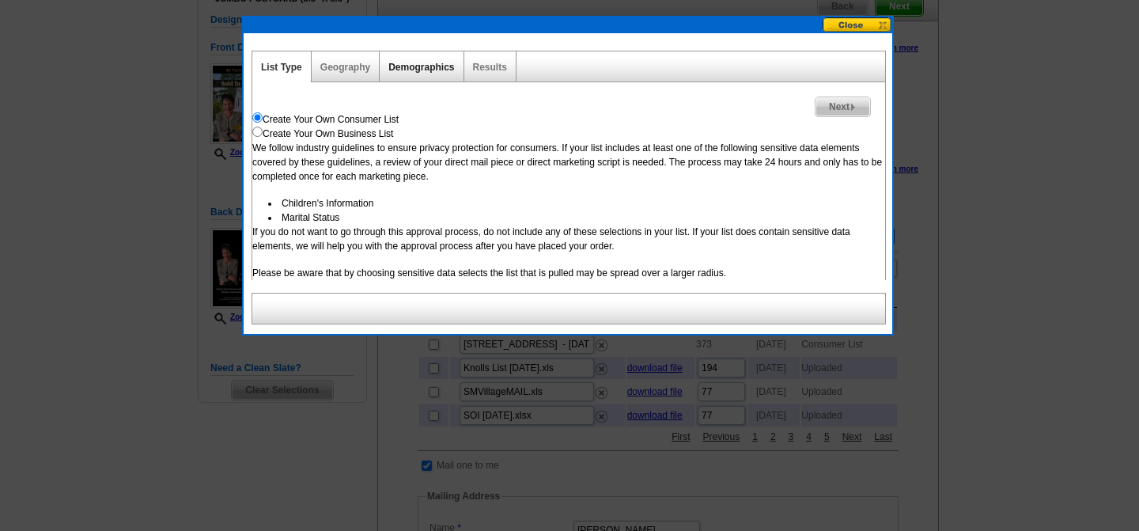
click at [414, 67] on link "Demographics" at bounding box center [421, 67] width 66 height 11
select select
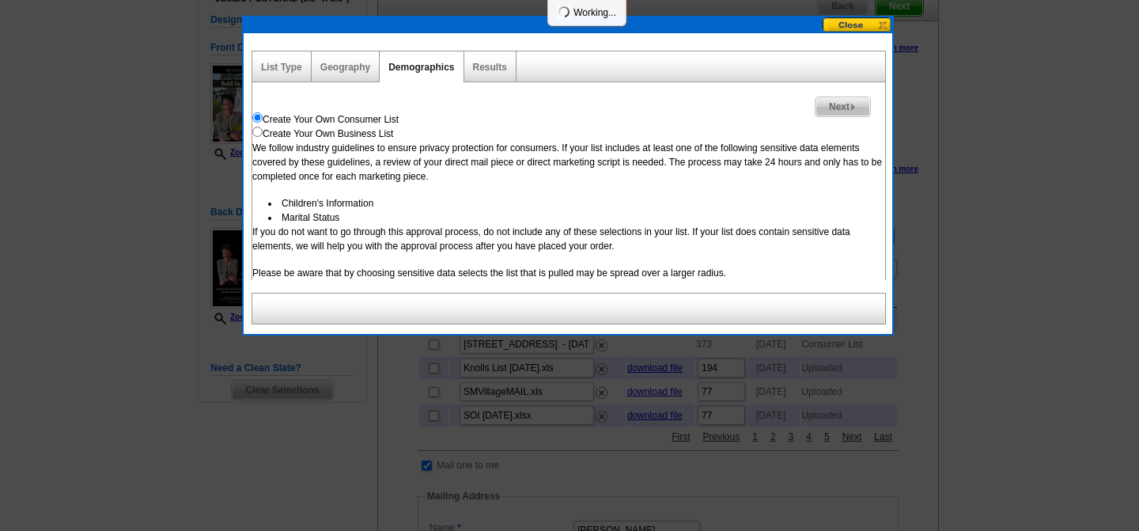
select select
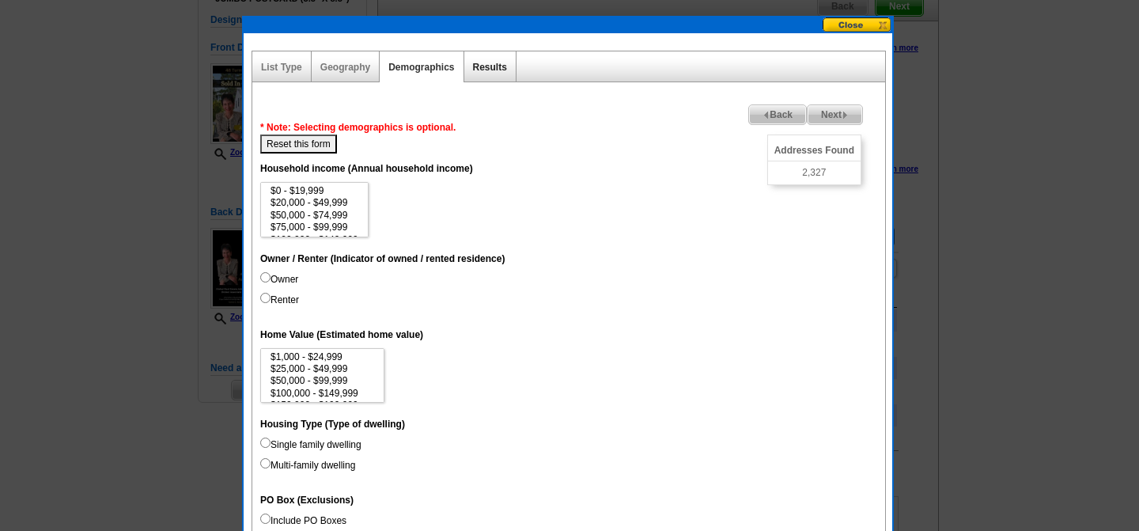
click at [489, 65] on link "Results" at bounding box center [490, 67] width 34 height 11
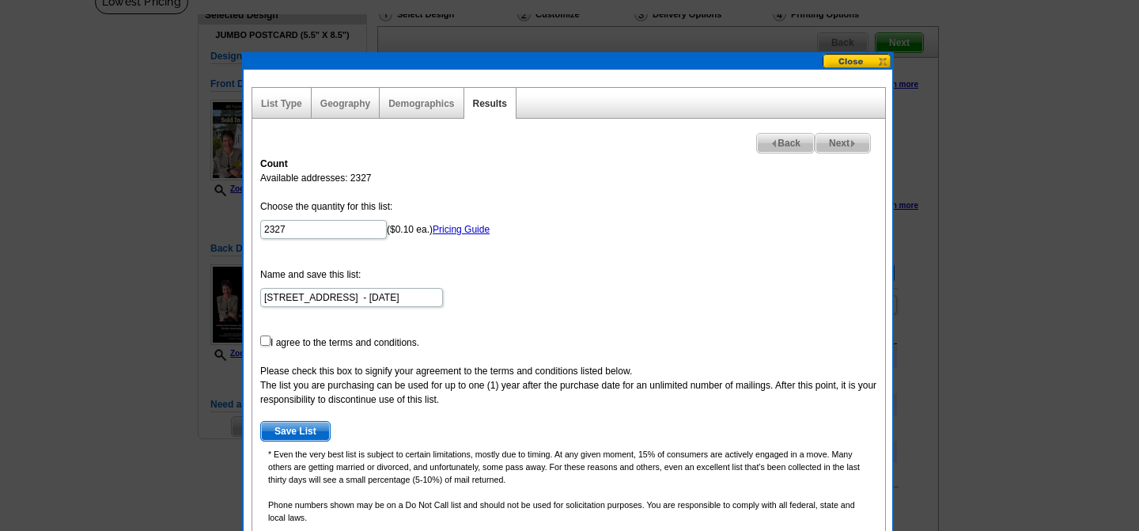
scroll to position [115, 0]
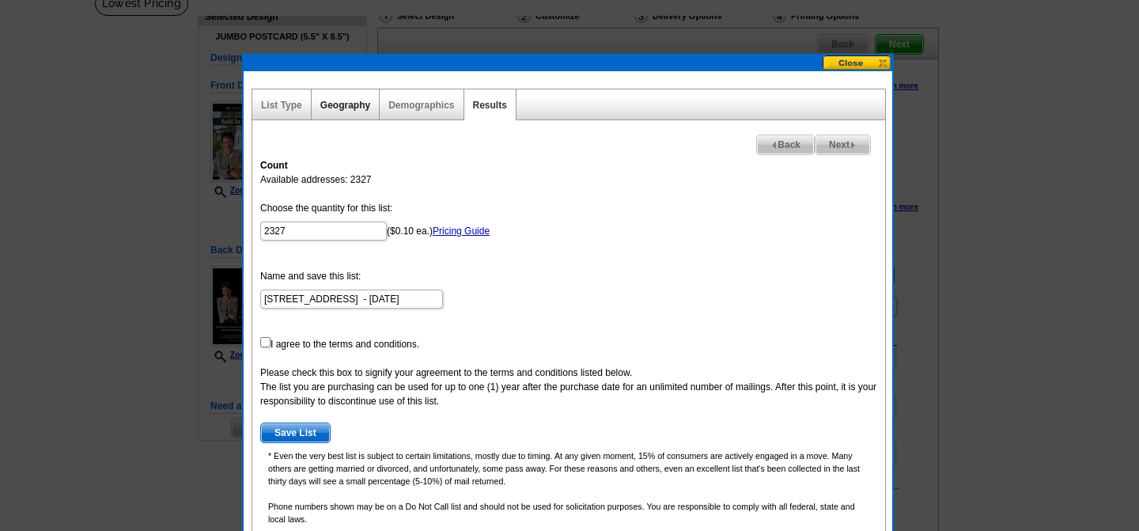
click at [355, 100] on link "Geography" at bounding box center [345, 105] width 50 height 11
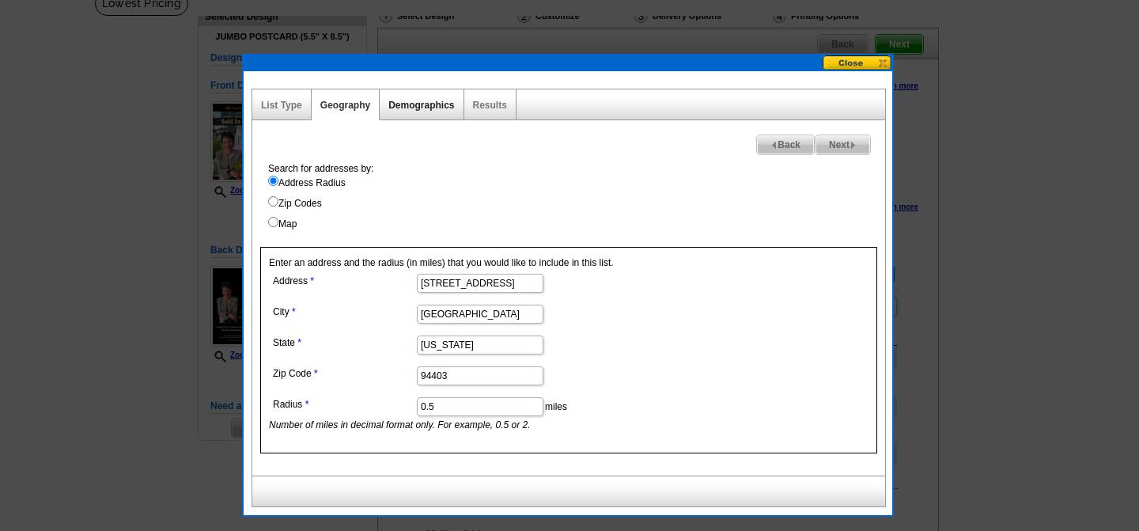
click at [438, 104] on link "Demographics" at bounding box center [421, 105] width 66 height 11
select select
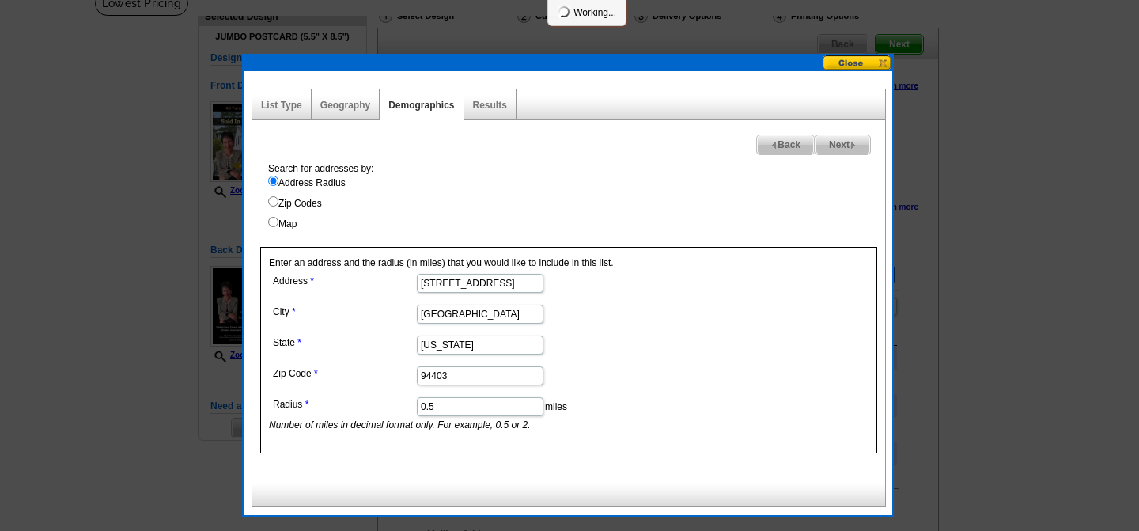
select select
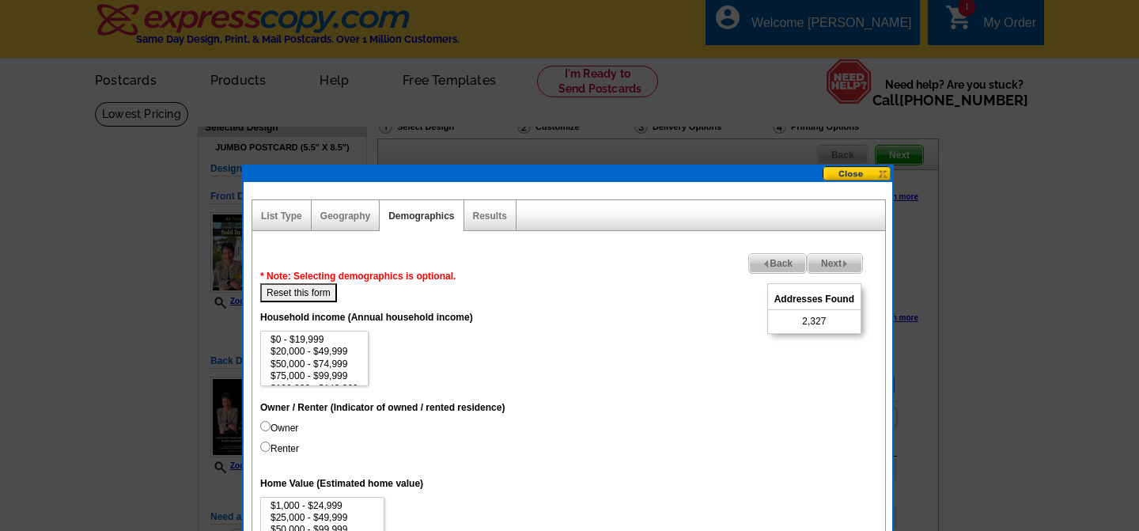
scroll to position [0, 0]
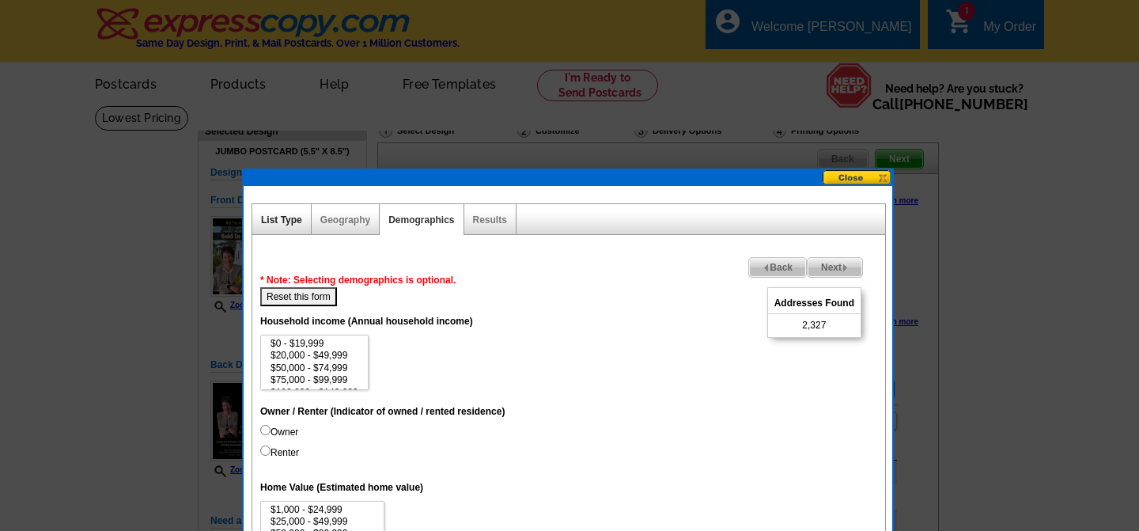
click at [288, 217] on link "List Type" at bounding box center [281, 219] width 41 height 11
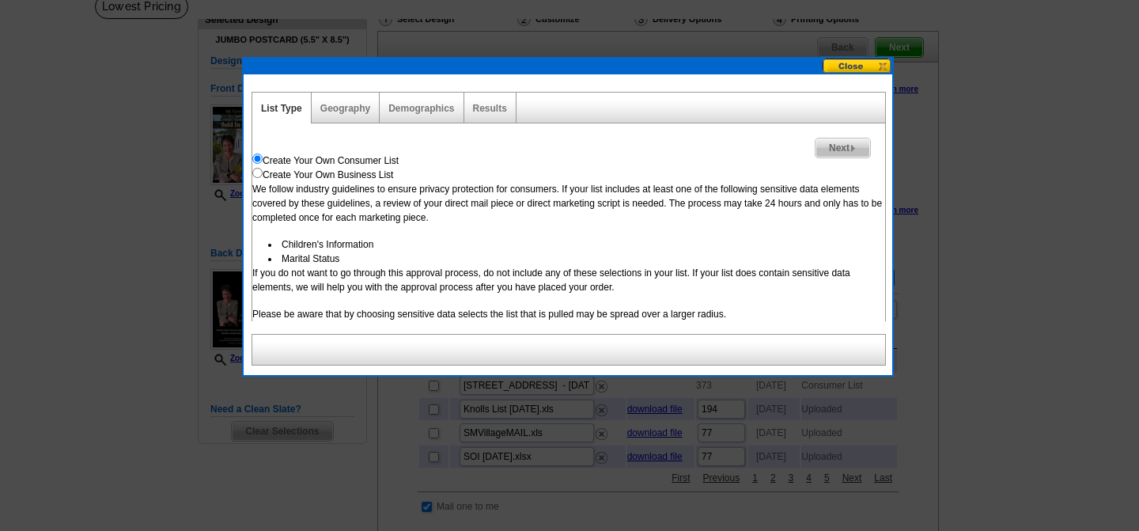
scroll to position [111, 0]
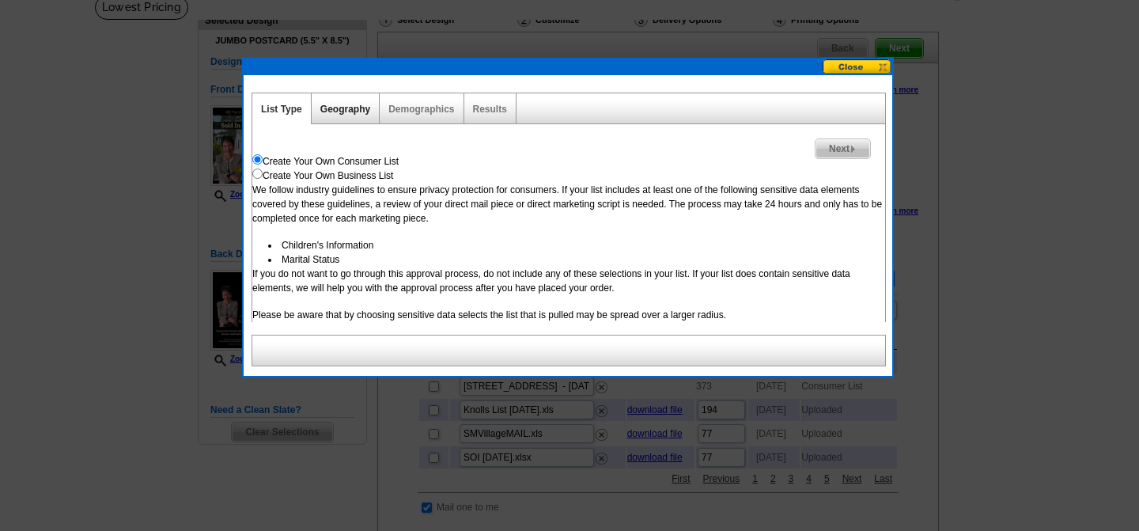
click at [336, 107] on link "Geography" at bounding box center [345, 109] width 50 height 11
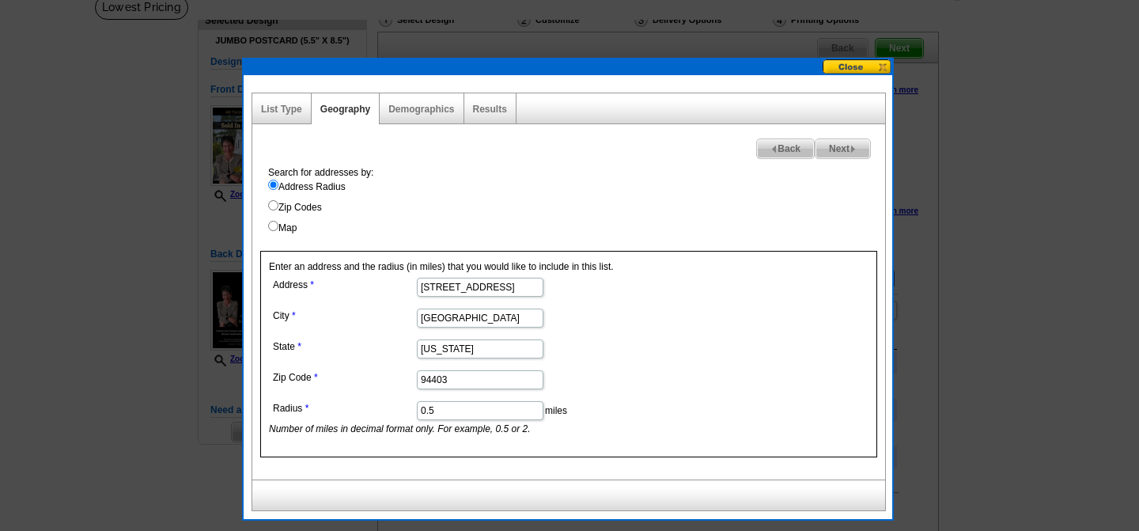
click at [876, 64] on button at bounding box center [858, 66] width 70 height 15
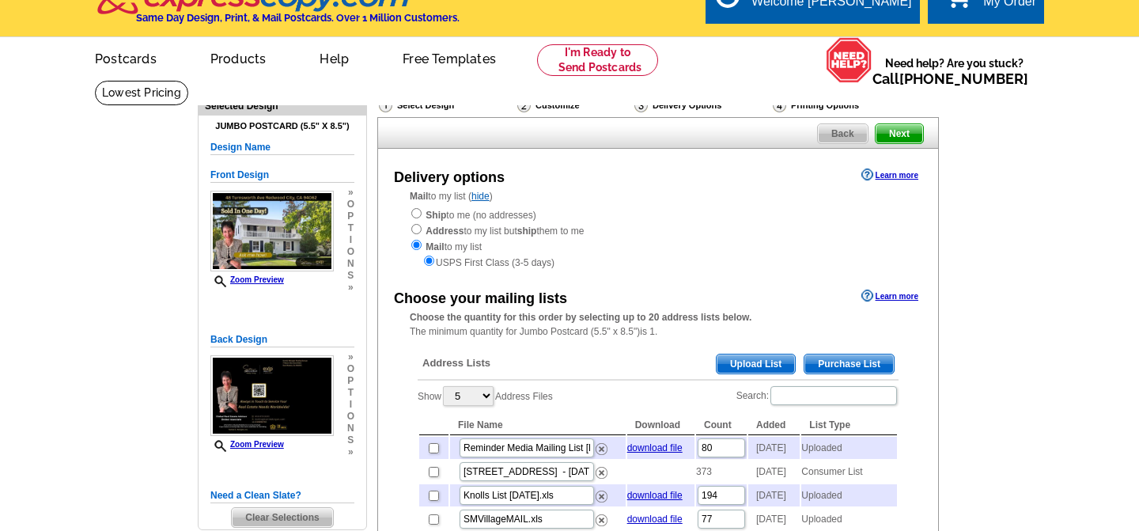
scroll to position [0, 0]
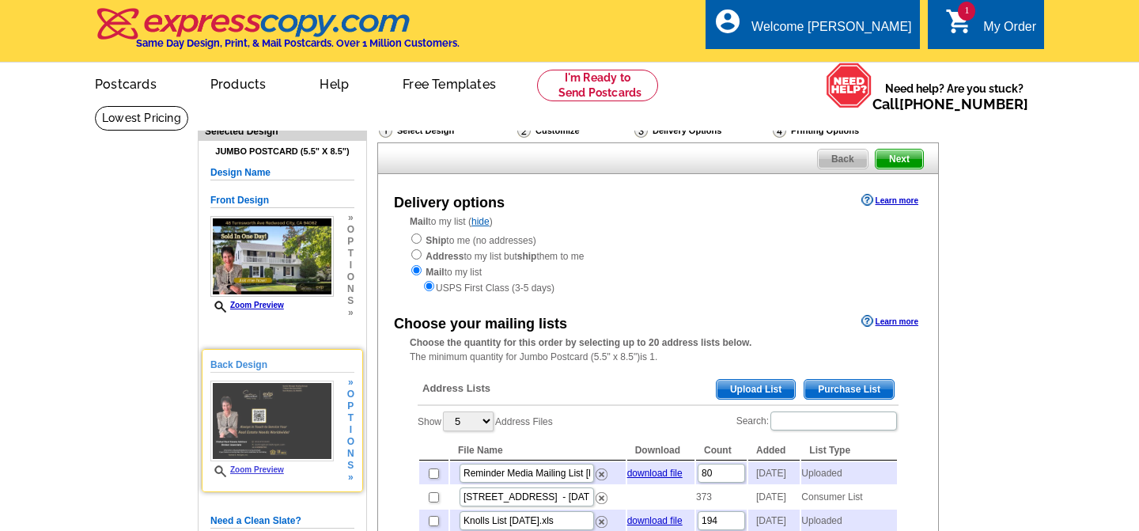
click at [311, 403] on img at bounding box center [271, 420] width 123 height 81
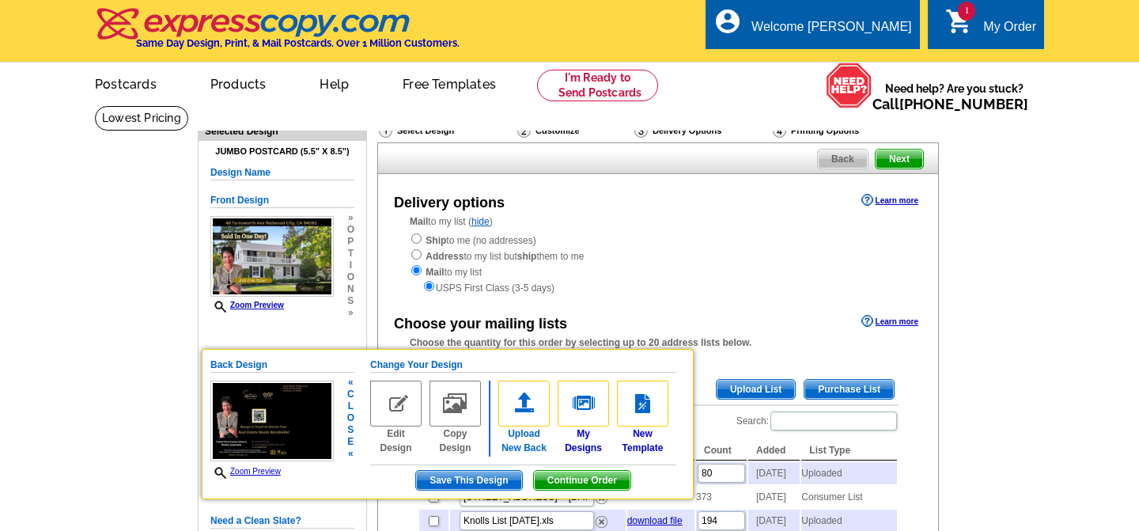
click at [520, 395] on img at bounding box center [523, 403] width 51 height 46
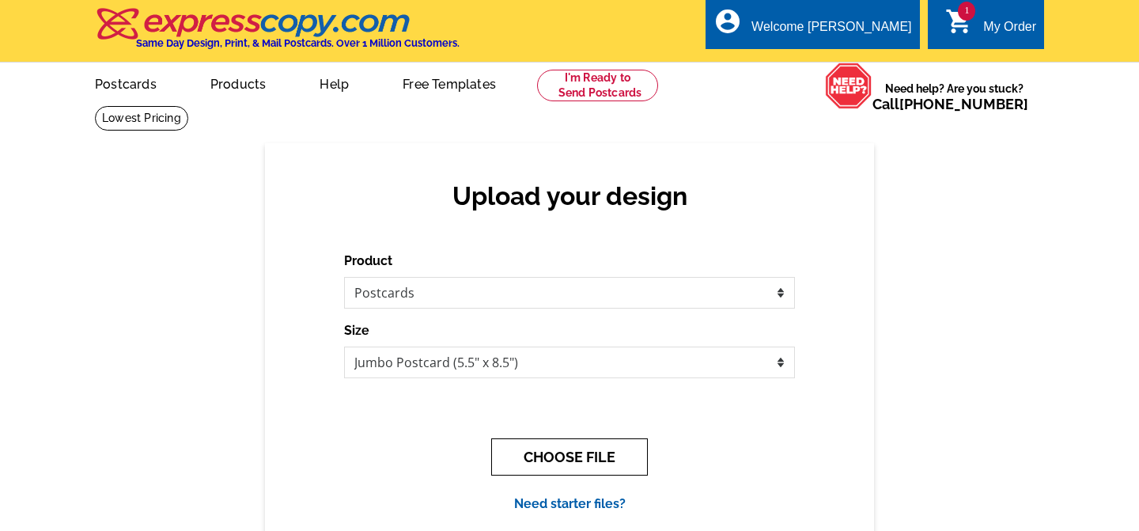
click at [585, 456] on button "CHOOSE FILE" at bounding box center [569, 456] width 157 height 37
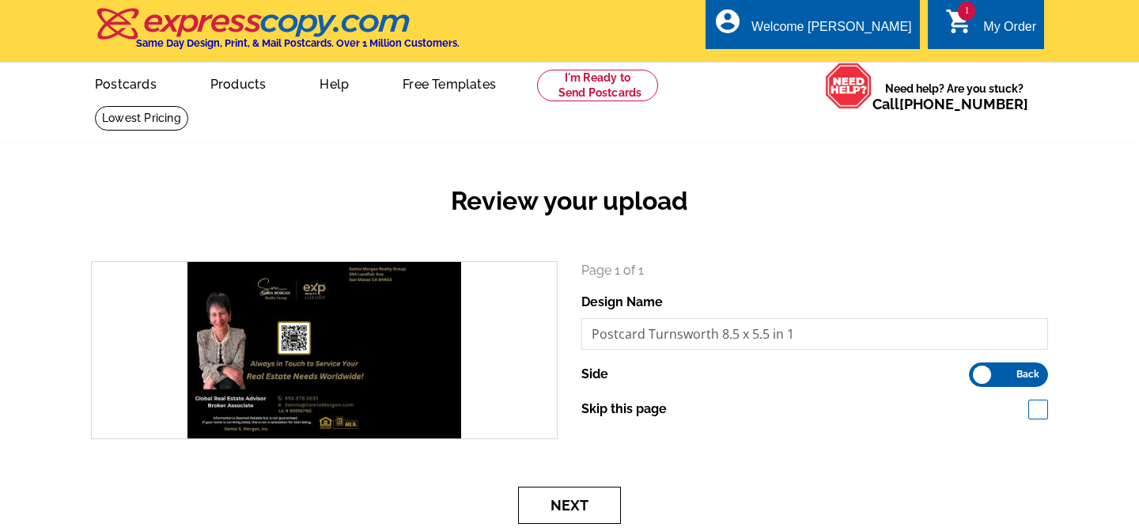
click at [573, 508] on button "Next" at bounding box center [569, 504] width 103 height 37
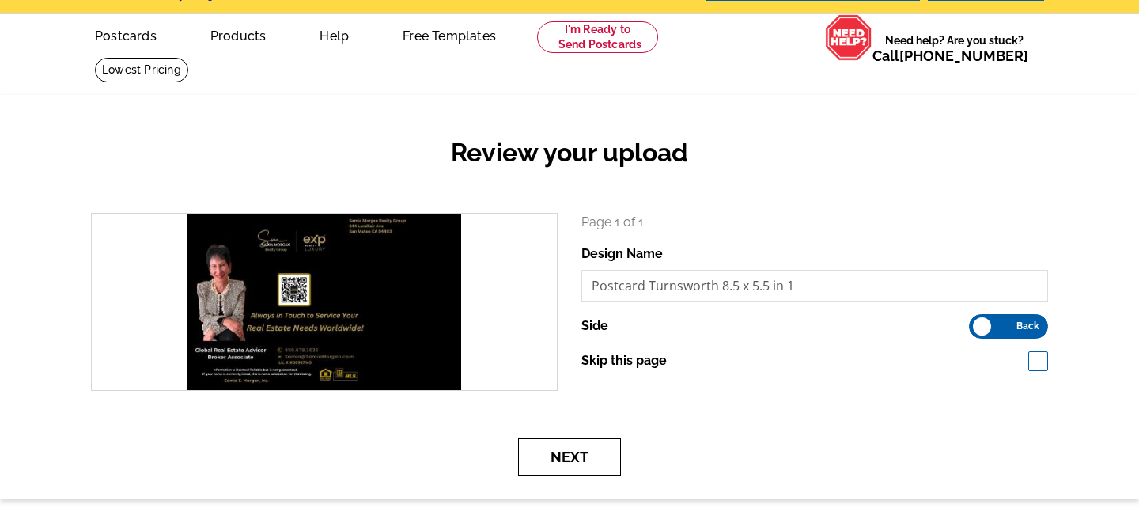
scroll to position [51, 0]
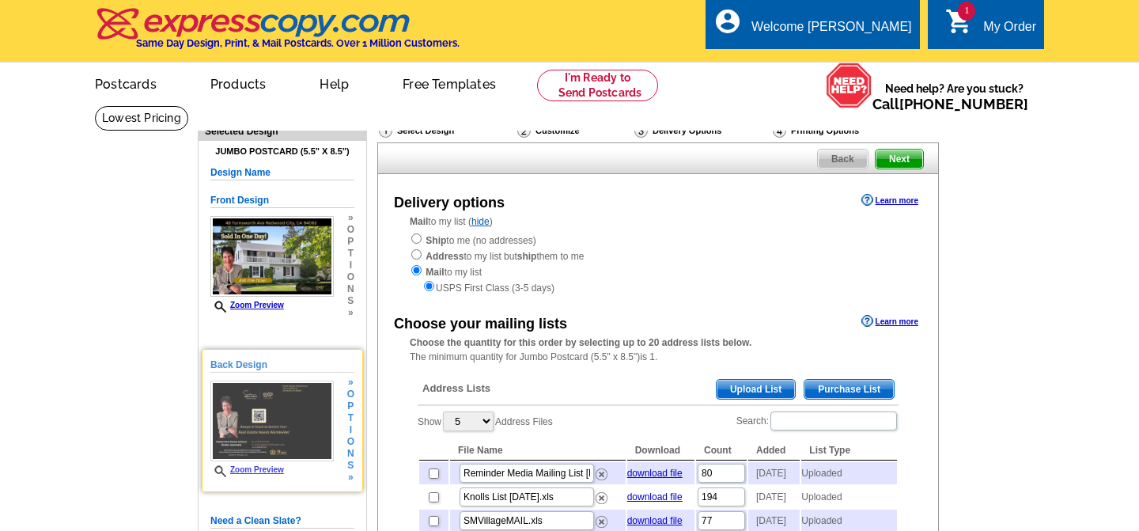
click at [280, 406] on img at bounding box center [271, 420] width 123 height 81
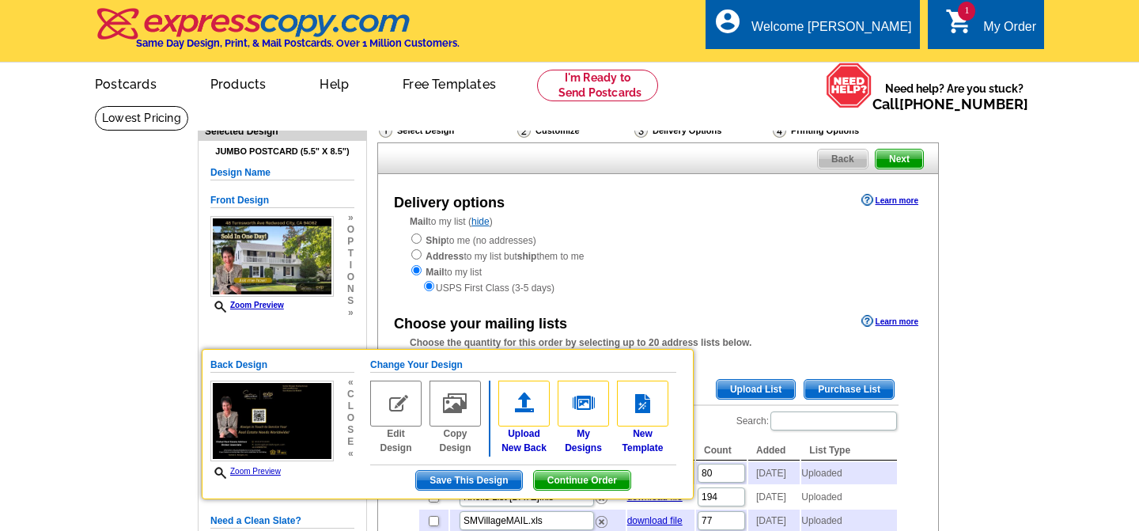
click at [350, 410] on span "l" at bounding box center [350, 406] width 7 height 12
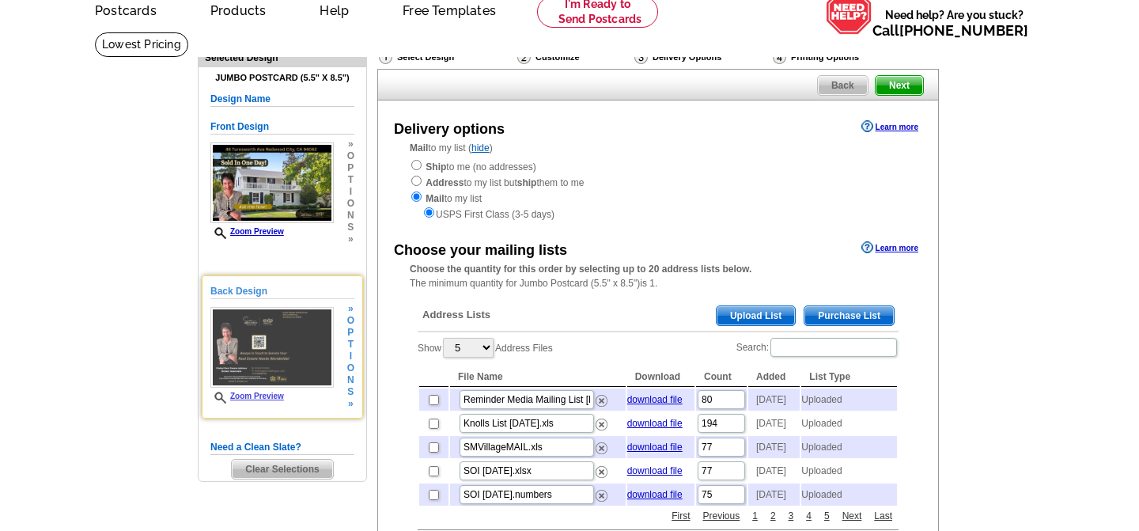
scroll to position [78, 0]
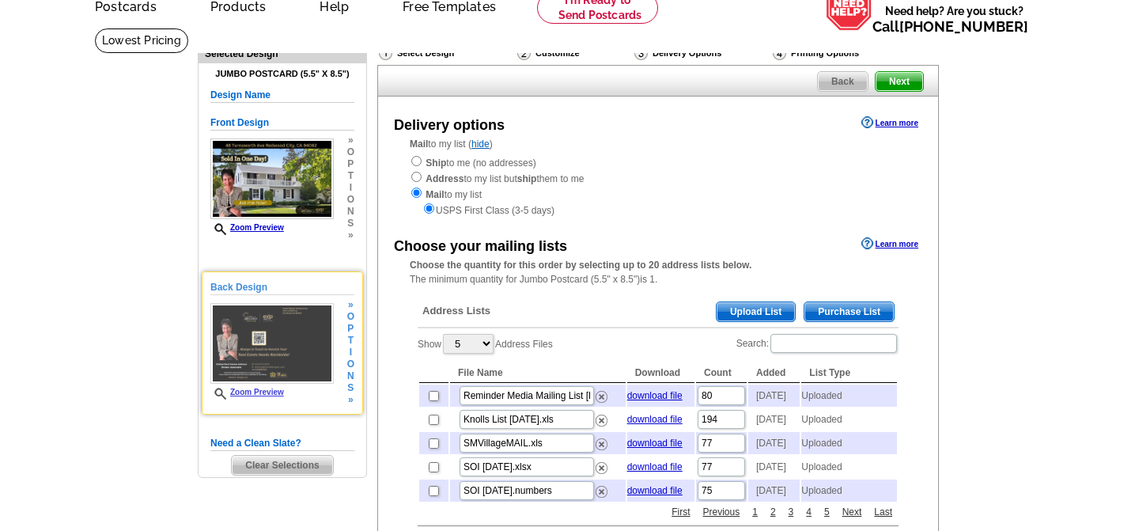
click at [333, 358] on img at bounding box center [271, 343] width 123 height 81
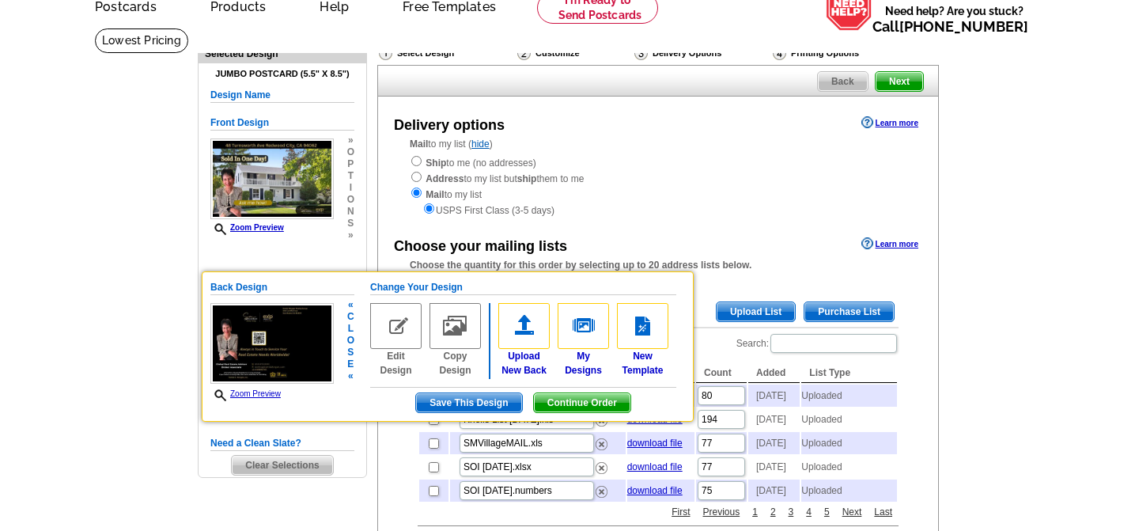
click at [398, 337] on img at bounding box center [395, 326] width 51 height 46
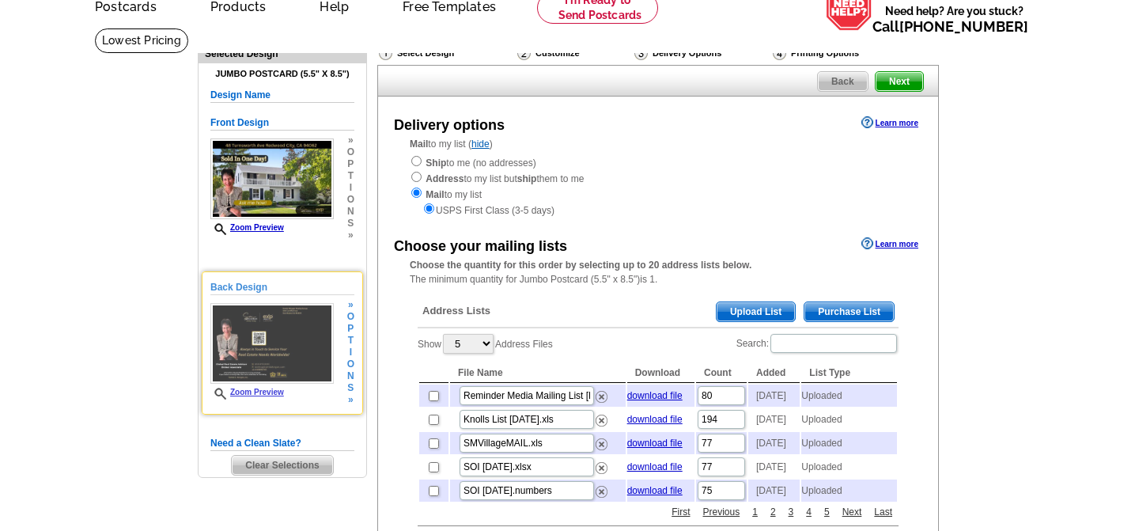
click at [340, 324] on div "Back Design Zoom Preview » o p t i o n s »" at bounding box center [282, 343] width 144 height 126
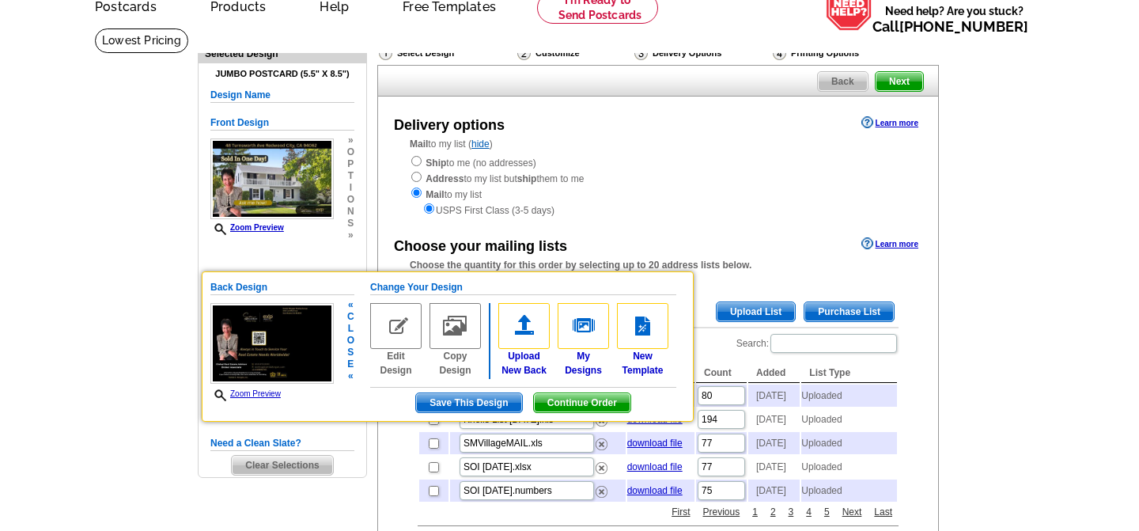
click at [392, 326] on img at bounding box center [395, 326] width 51 height 46
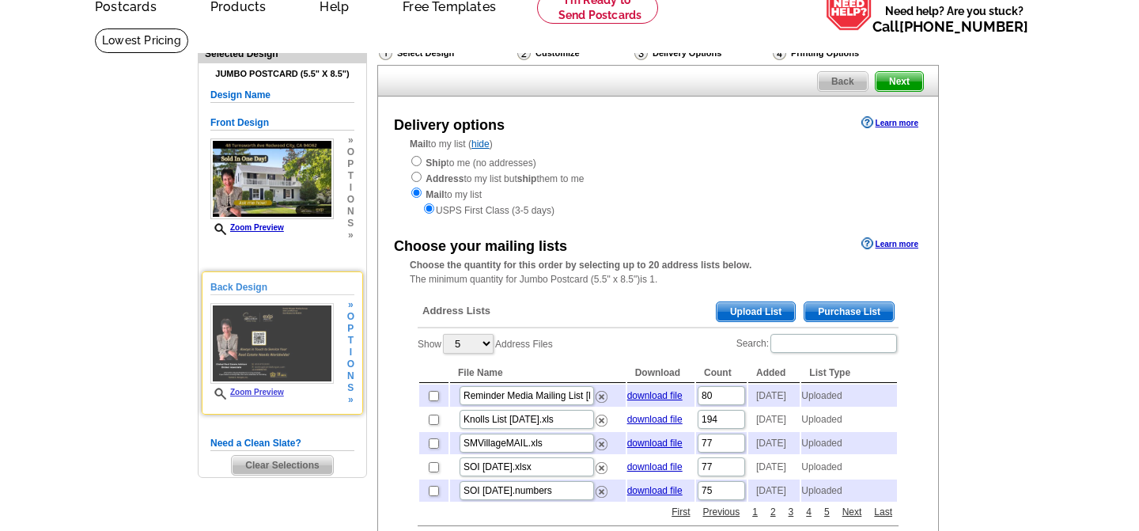
click at [298, 350] on img at bounding box center [271, 343] width 123 height 81
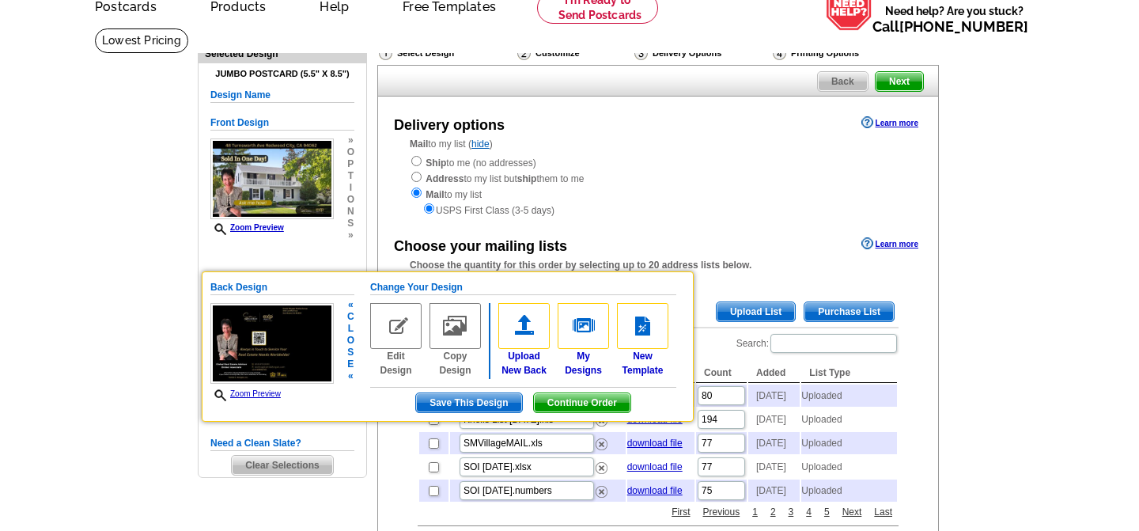
click at [267, 393] on link "Zoom Preview" at bounding box center [245, 393] width 70 height 9
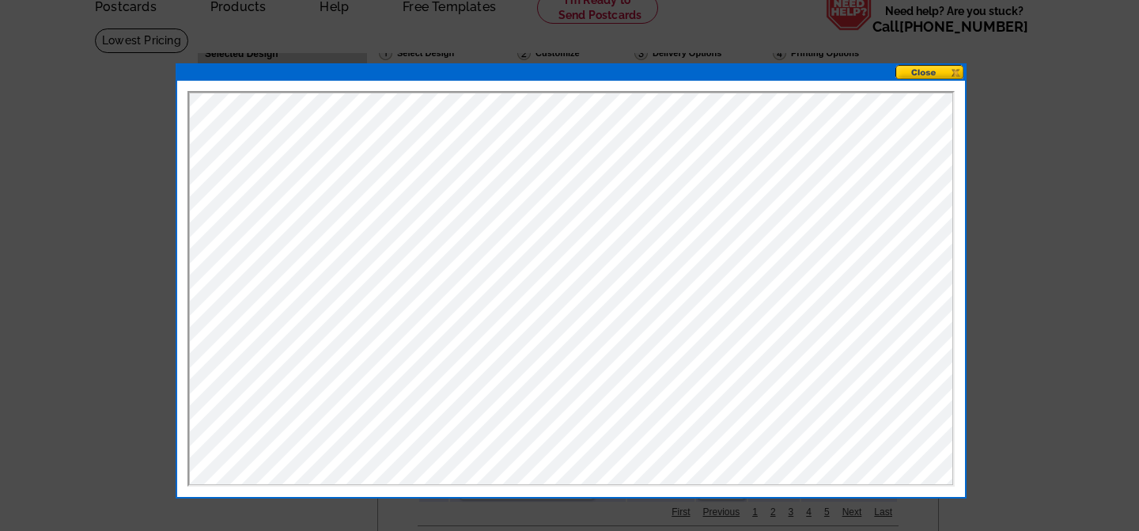
scroll to position [0, 0]
click at [947, 71] on button at bounding box center [930, 72] width 70 height 15
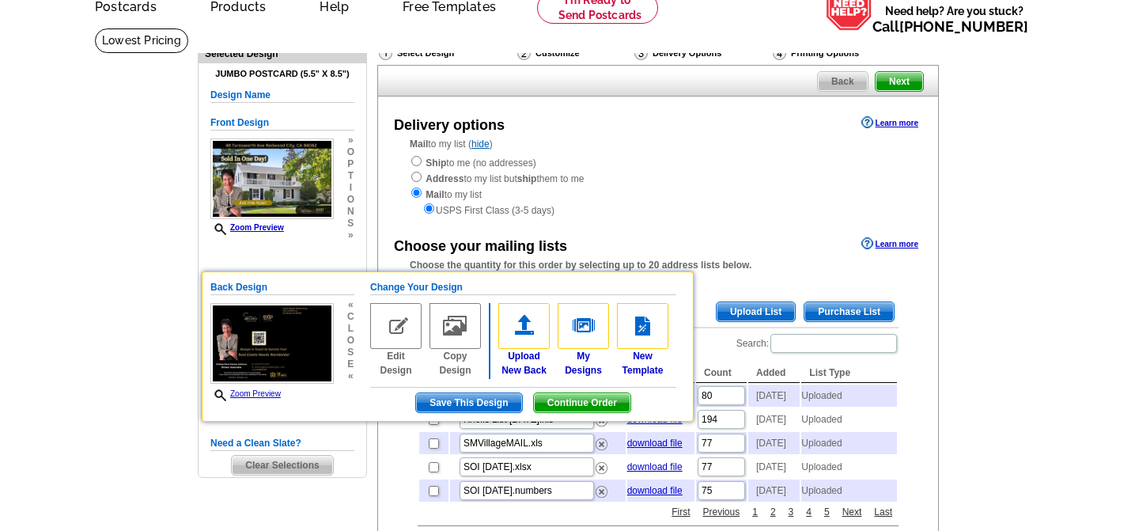
click at [350, 344] on span "o" at bounding box center [350, 341] width 7 height 12
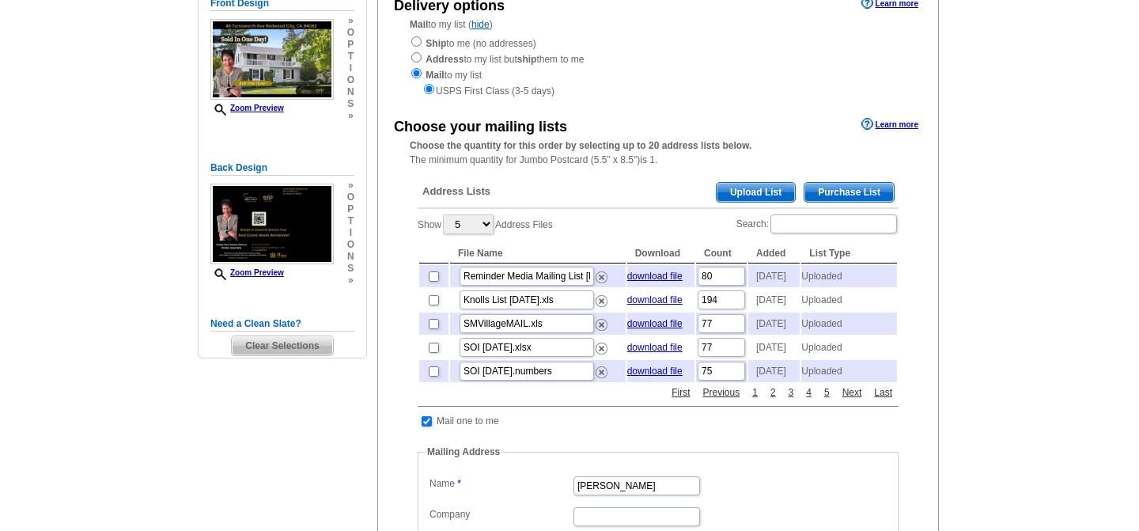
scroll to position [195, 0]
